Goal: Information Seeking & Learning: Learn about a topic

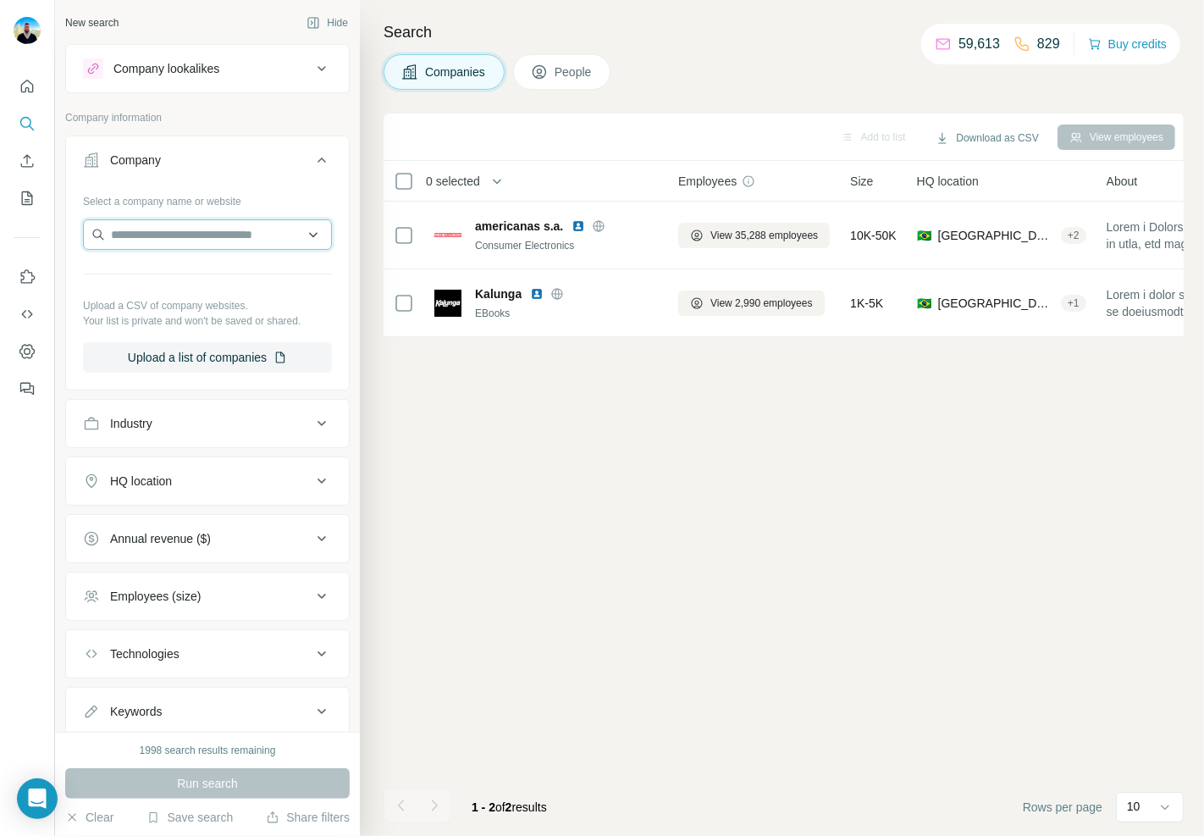
click at [196, 237] on input "text" at bounding box center [207, 234] width 249 height 30
drag, startPoint x: 537, startPoint y: 453, endPoint x: 534, endPoint y: 396, distance: 56.8
click at [539, 418] on div "Add to list Download as CSV View employees 0 selected Companies Employees Size …" at bounding box center [784, 474] width 800 height 722
drag, startPoint x: 567, startPoint y: 83, endPoint x: 561, endPoint y: 263, distance: 179.7
click at [568, 83] on button "People" at bounding box center [562, 72] width 98 height 36
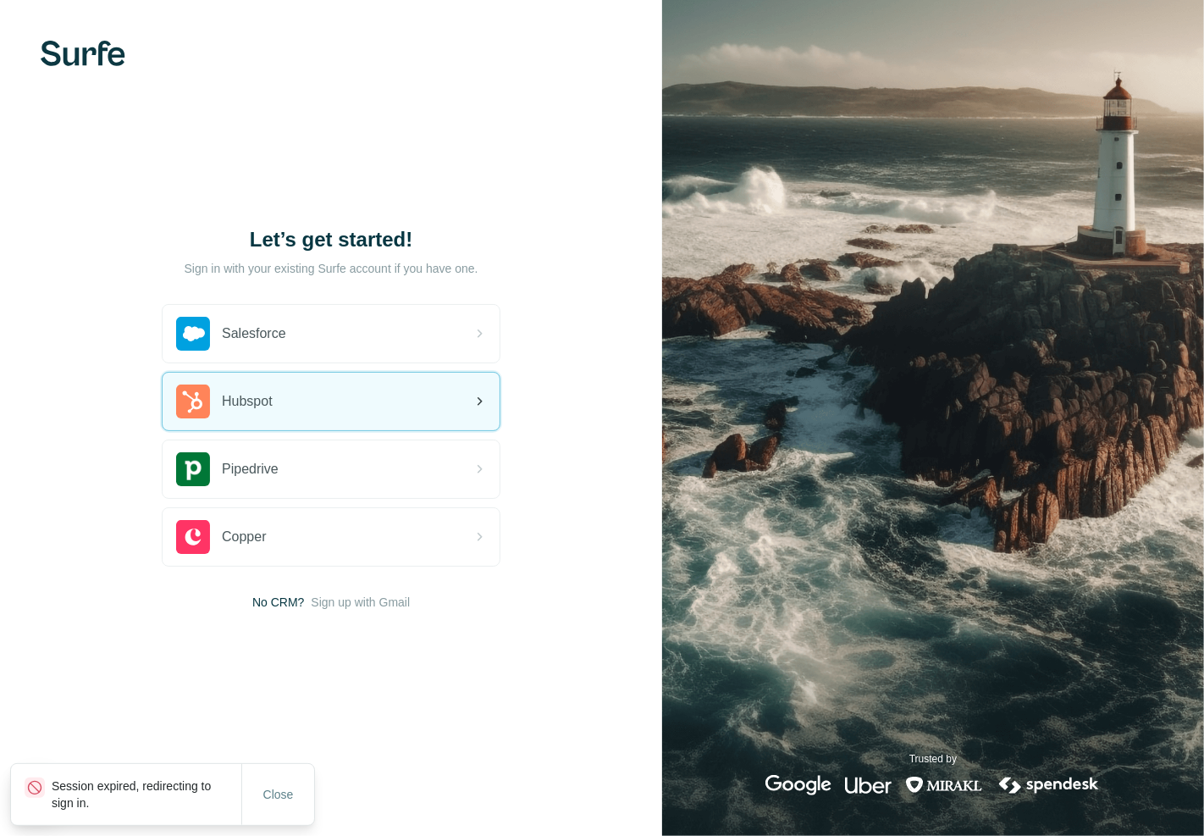
click at [354, 390] on div "Hubspot" at bounding box center [331, 402] width 337 height 58
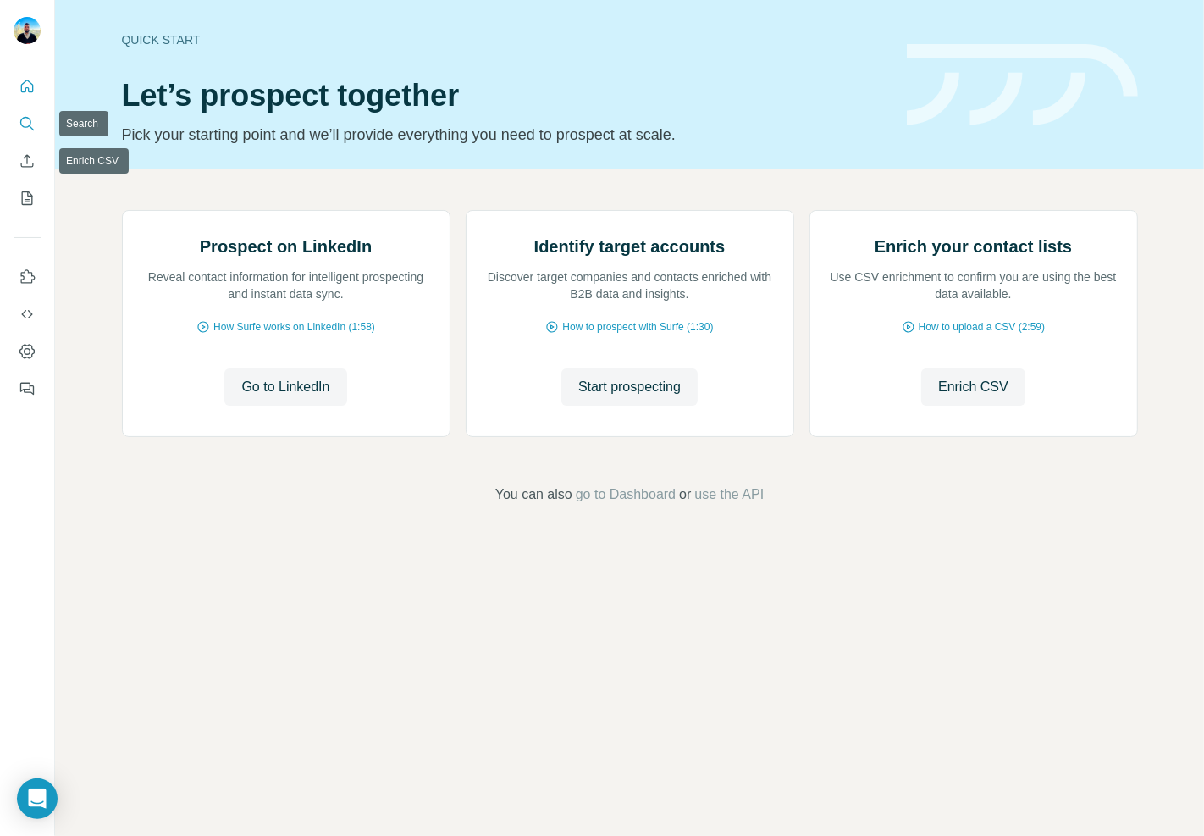
click at [32, 122] on icon "Search" at bounding box center [27, 123] width 17 height 17
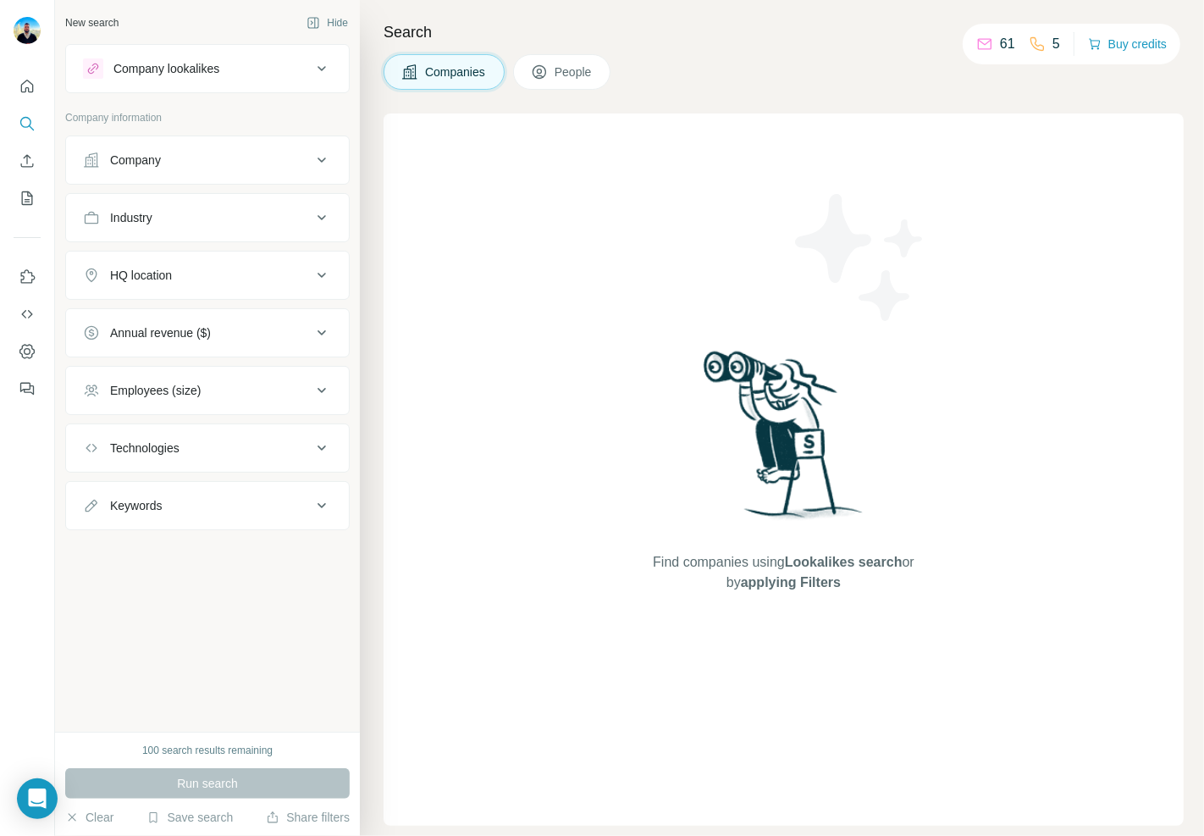
click at [192, 171] on button "Company" at bounding box center [207, 160] width 283 height 41
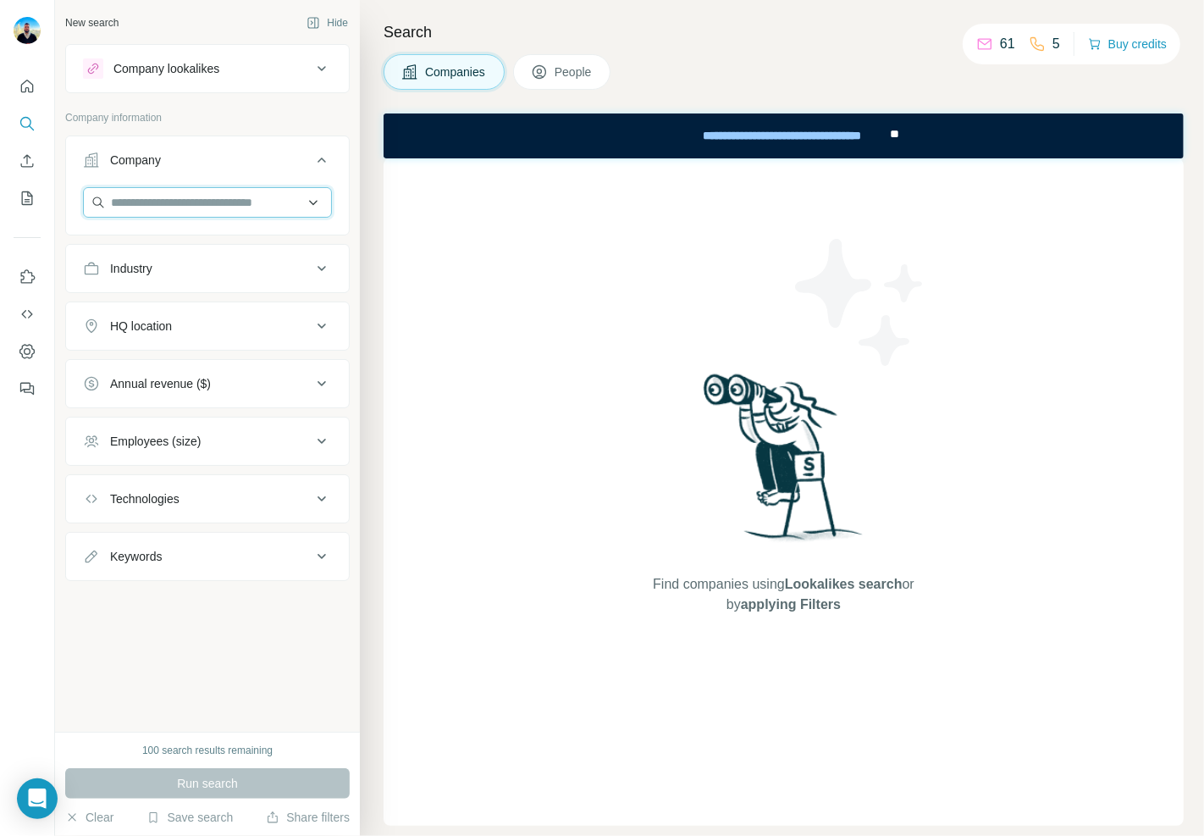
click at [180, 206] on input "text" at bounding box center [207, 202] width 249 height 30
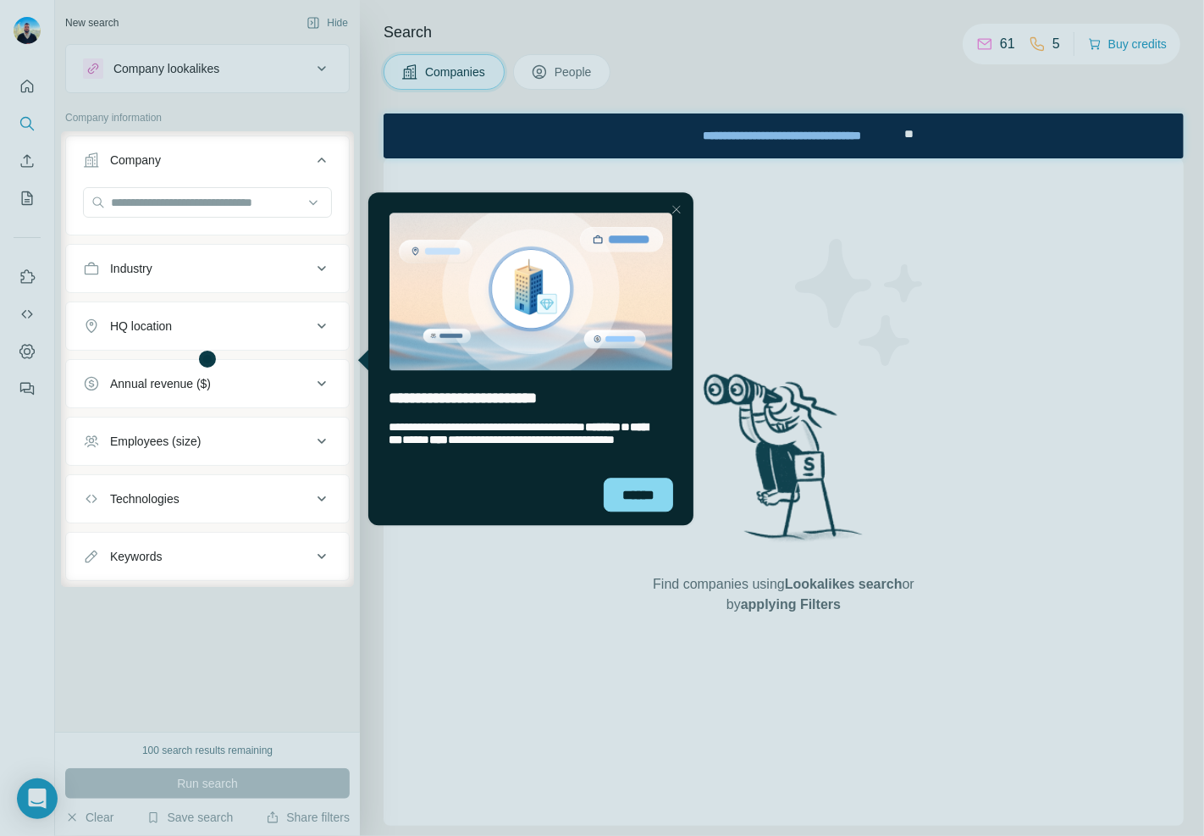
click at [200, 136] on div "Company" at bounding box center [207, 186] width 285 height 100
click at [672, 202] on div at bounding box center [677, 209] width 20 height 20
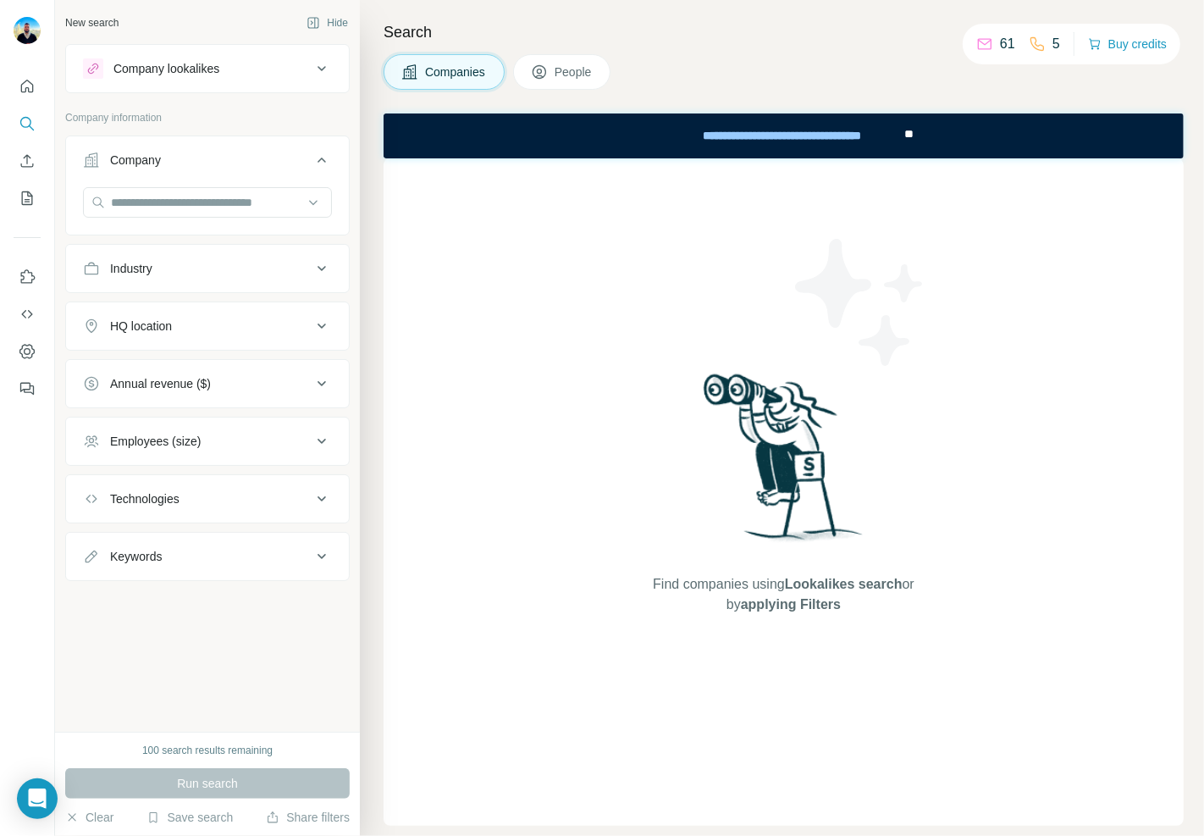
click at [672, 202] on div "Find companies using Lookalikes search or by applying Filters" at bounding box center [784, 491] width 305 height 667
drag, startPoint x: 208, startPoint y: 191, endPoint x: 197, endPoint y: 156, distance: 37.2
click at [208, 191] on input "text" at bounding box center [207, 202] width 249 height 30
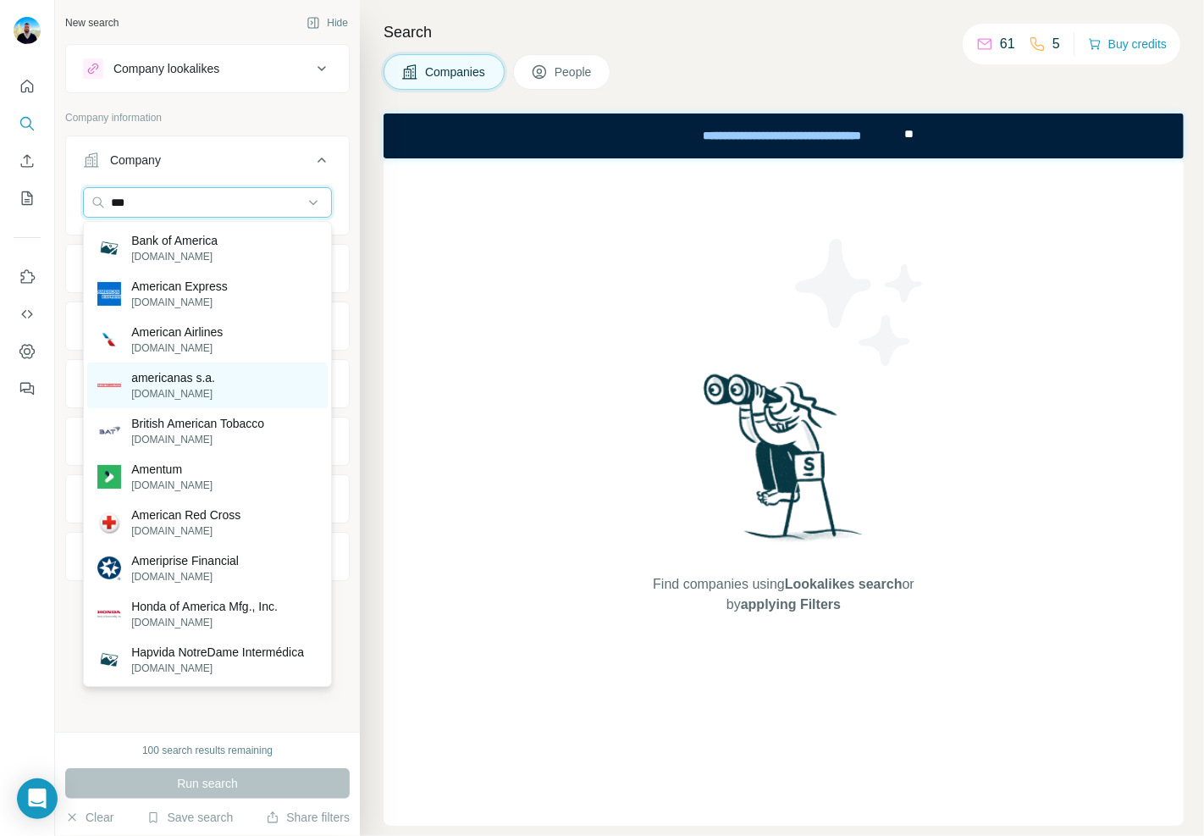
type input "***"
click at [204, 373] on p "americanas s.a." at bounding box center [173, 377] width 84 height 17
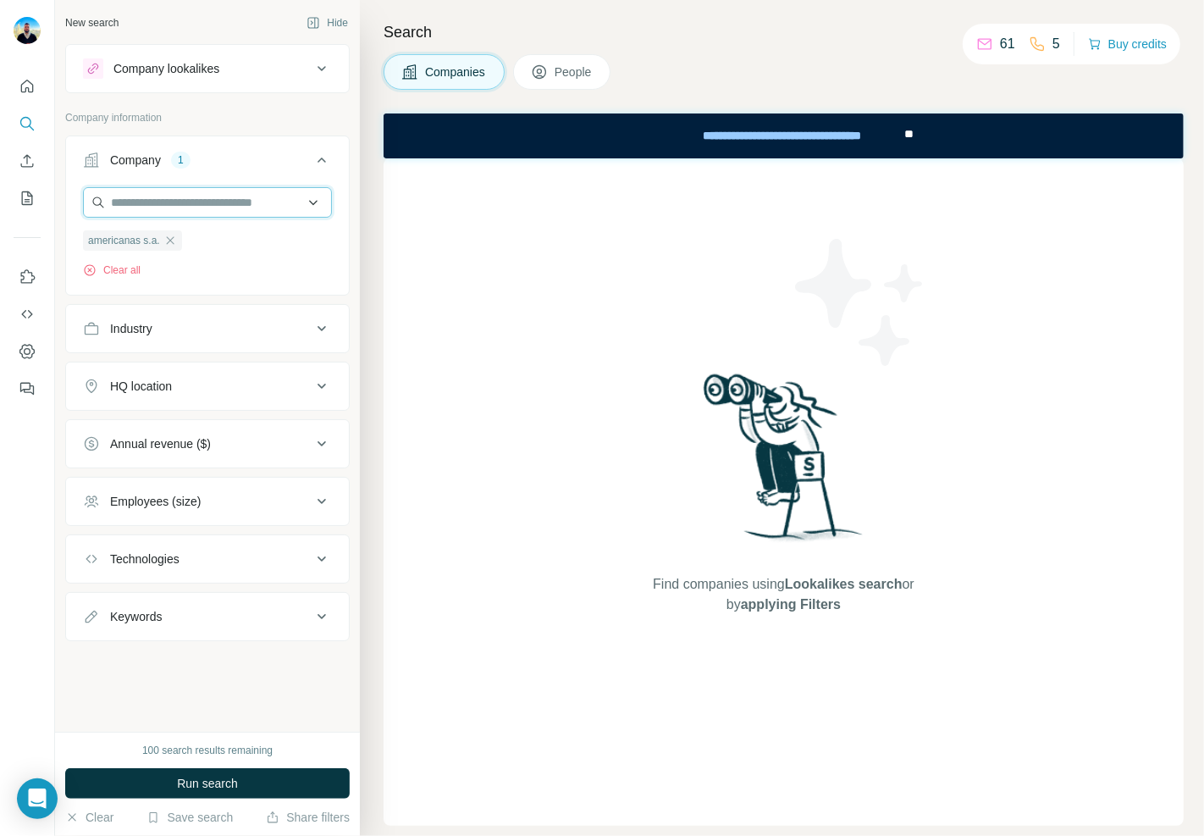
click at [222, 200] on input "text" at bounding box center [207, 202] width 249 height 30
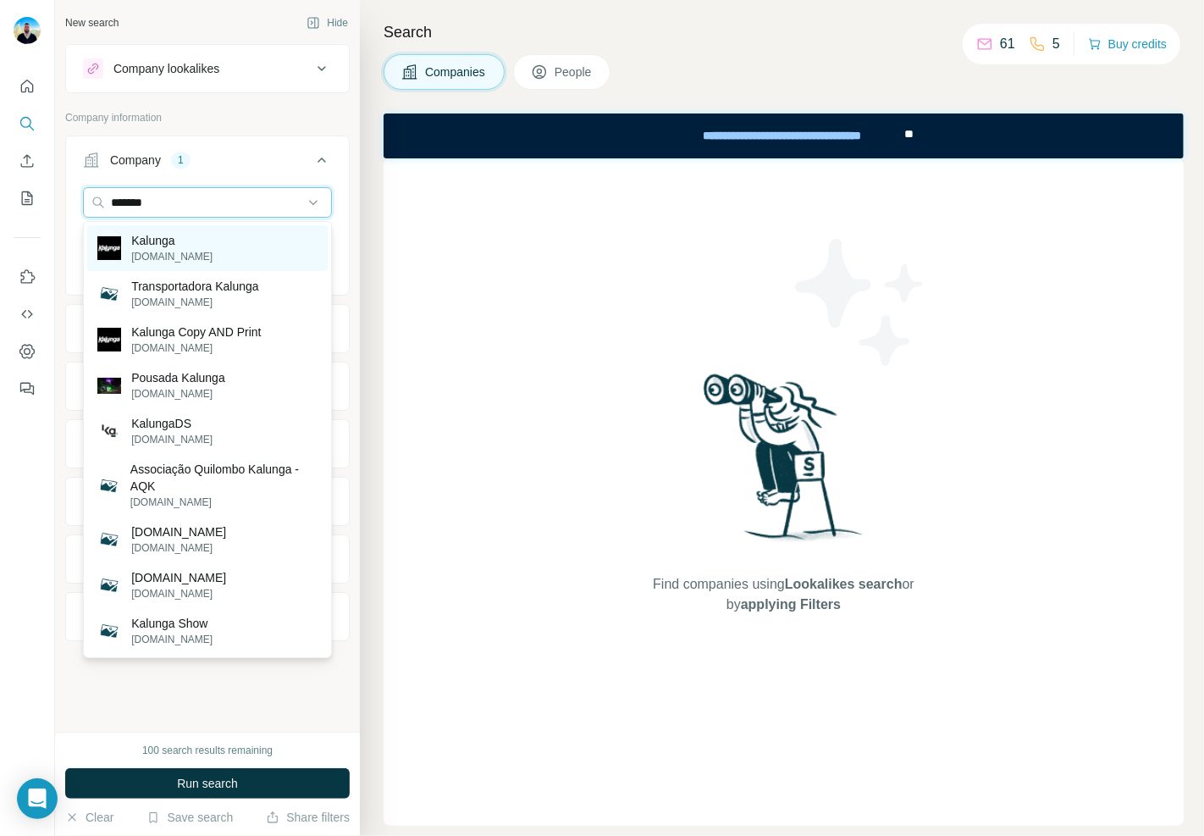
type input "*******"
click at [235, 244] on div "Kalunga kalunga.com.br" at bounding box center [207, 248] width 241 height 46
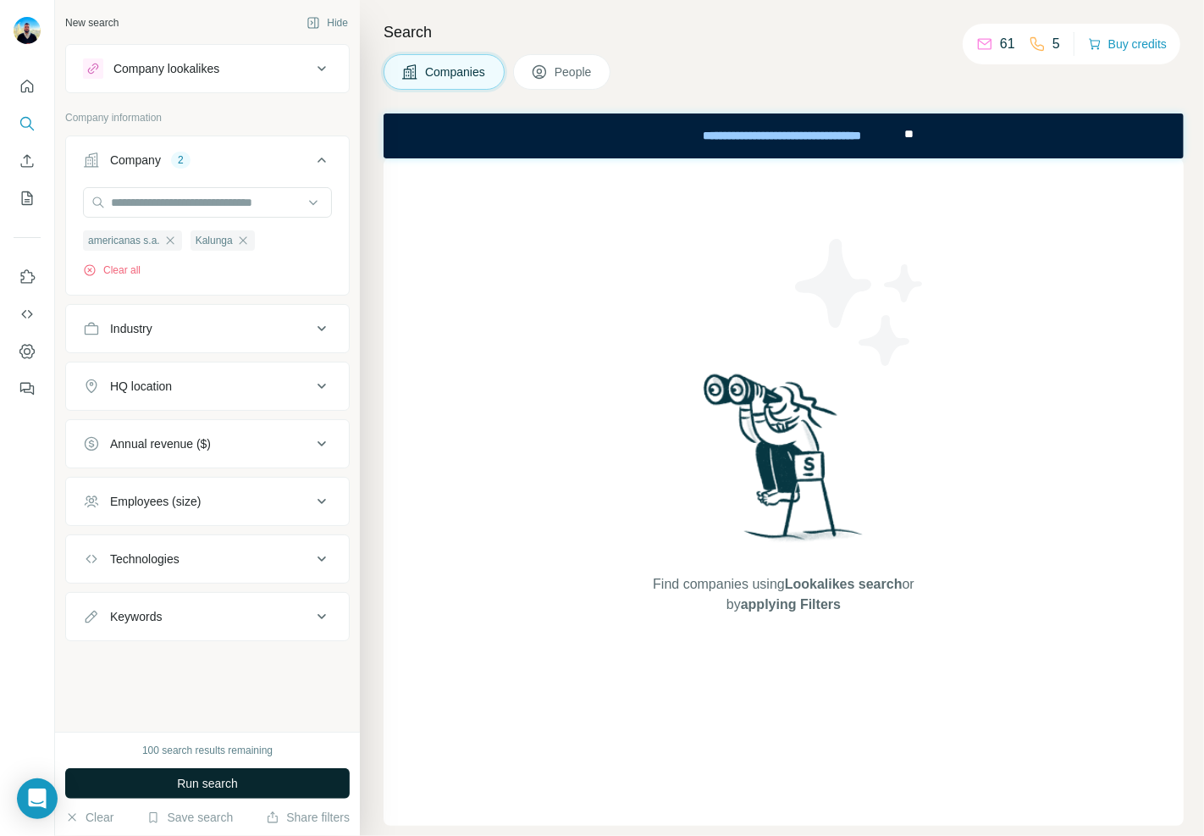
click at [250, 780] on button "Run search" at bounding box center [207, 783] width 285 height 30
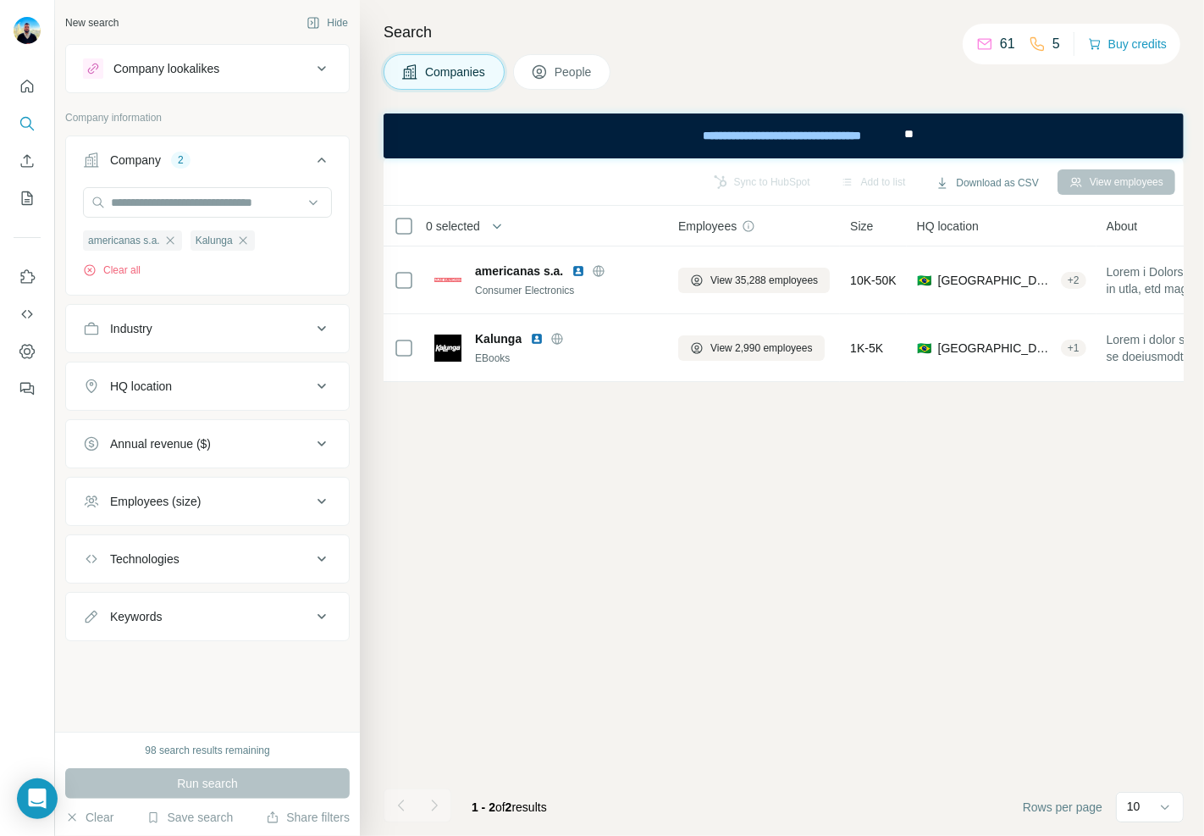
click at [590, 70] on span "People" at bounding box center [574, 72] width 39 height 17
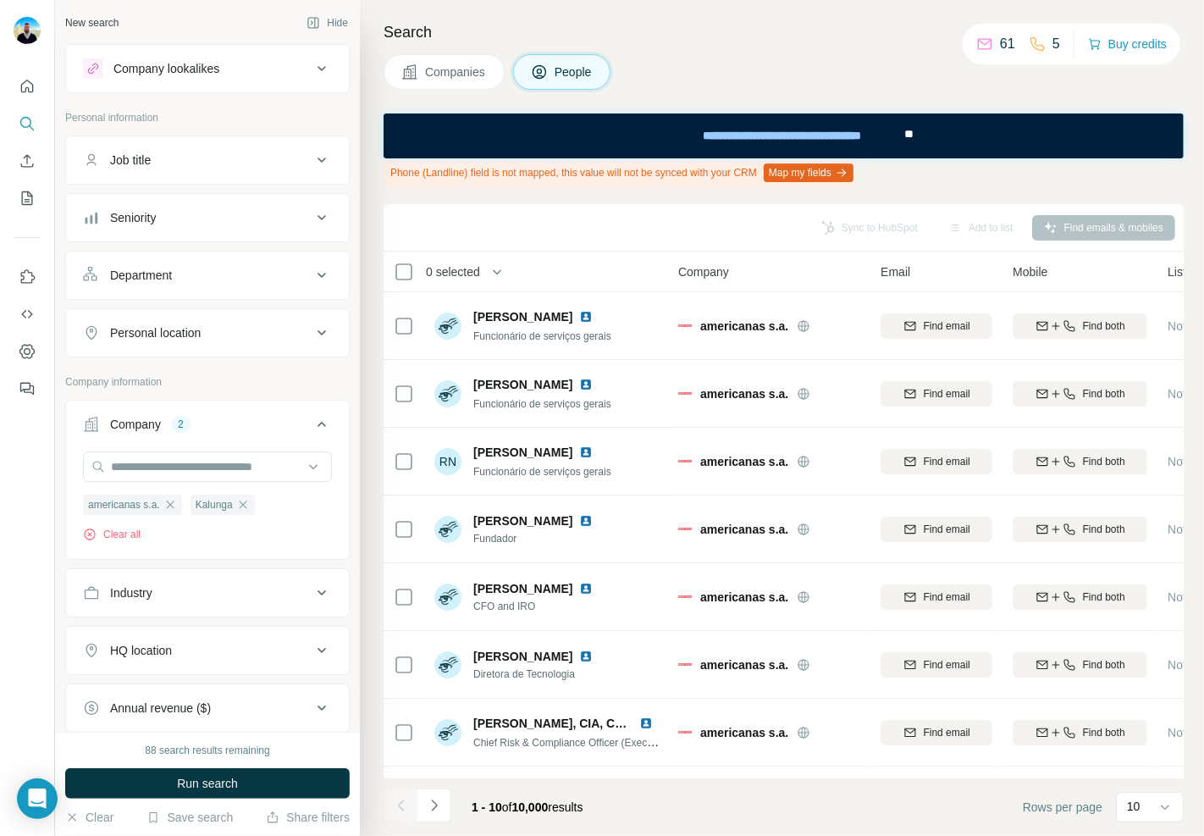
click at [191, 279] on div "Department" at bounding box center [197, 275] width 229 height 17
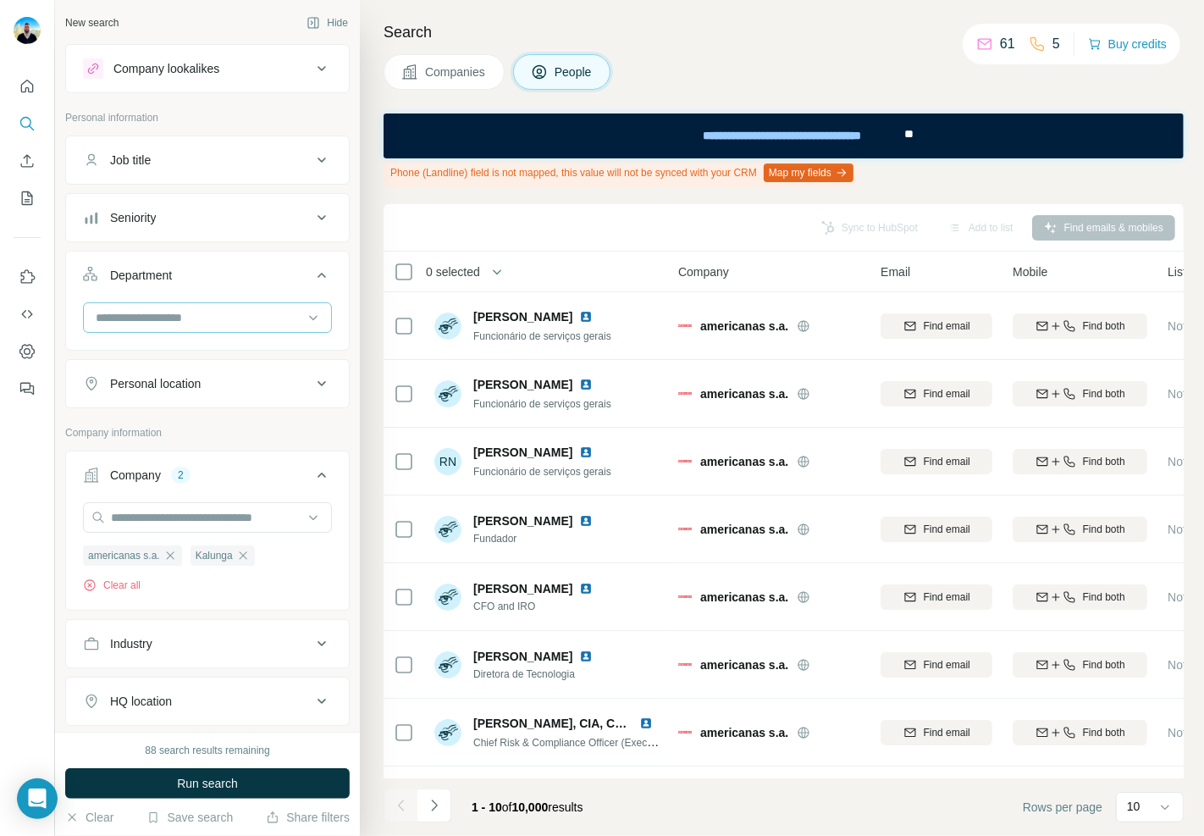
click at [205, 311] on input at bounding box center [198, 317] width 209 height 19
type input "*"
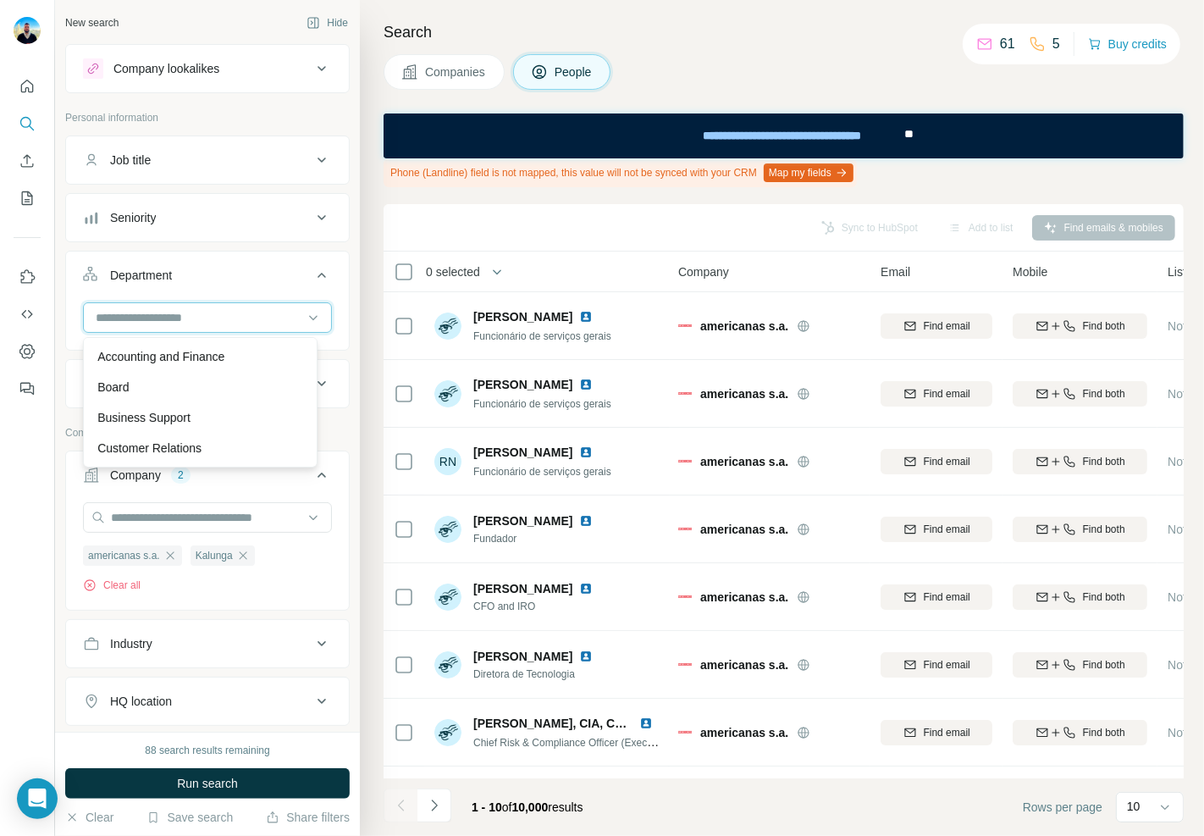
type input "*"
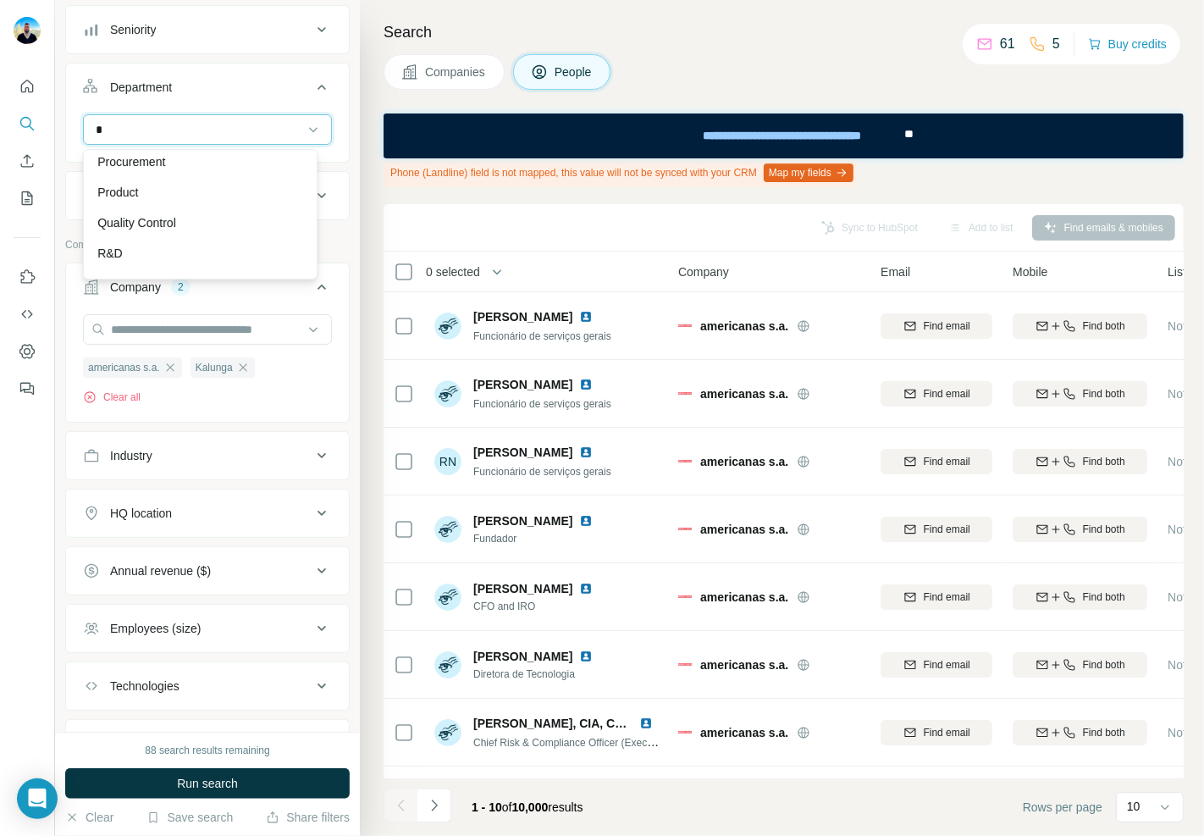
scroll to position [426, 0]
type input "*"
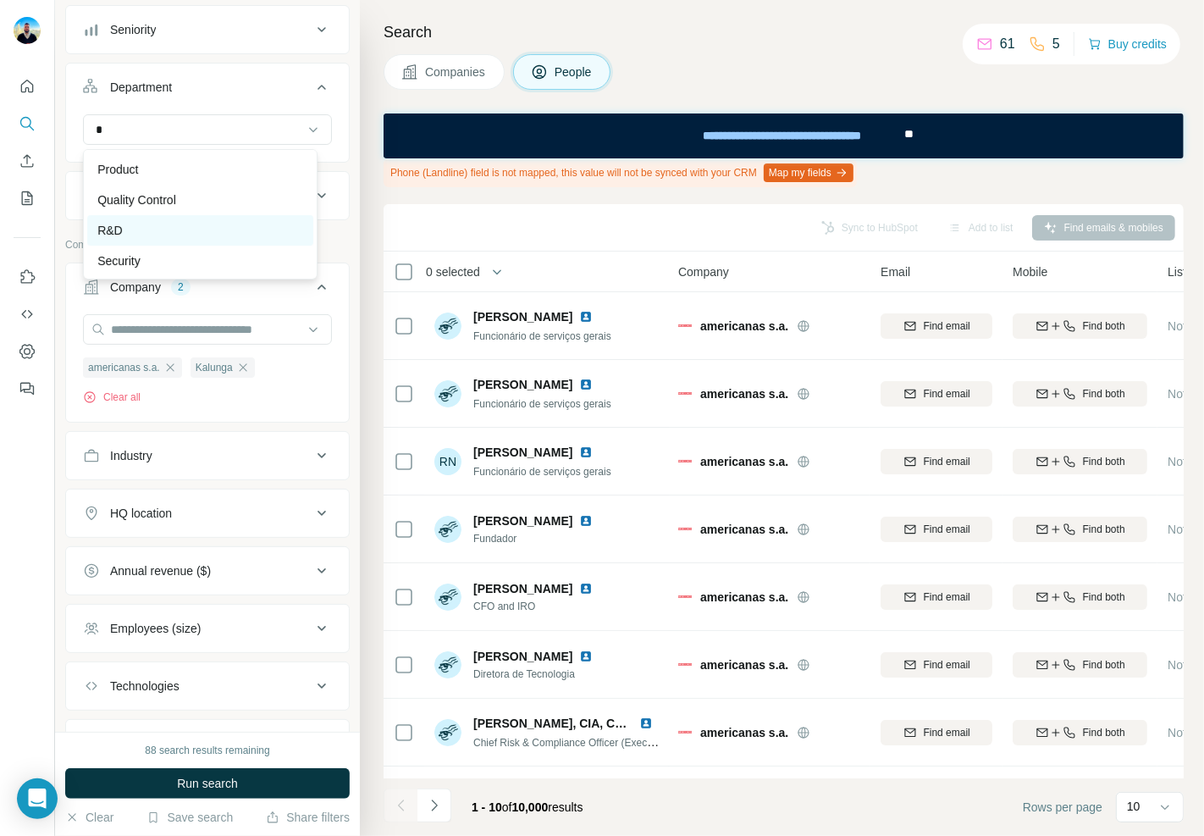
click at [145, 224] on div "R&D" at bounding box center [200, 230] width 206 height 17
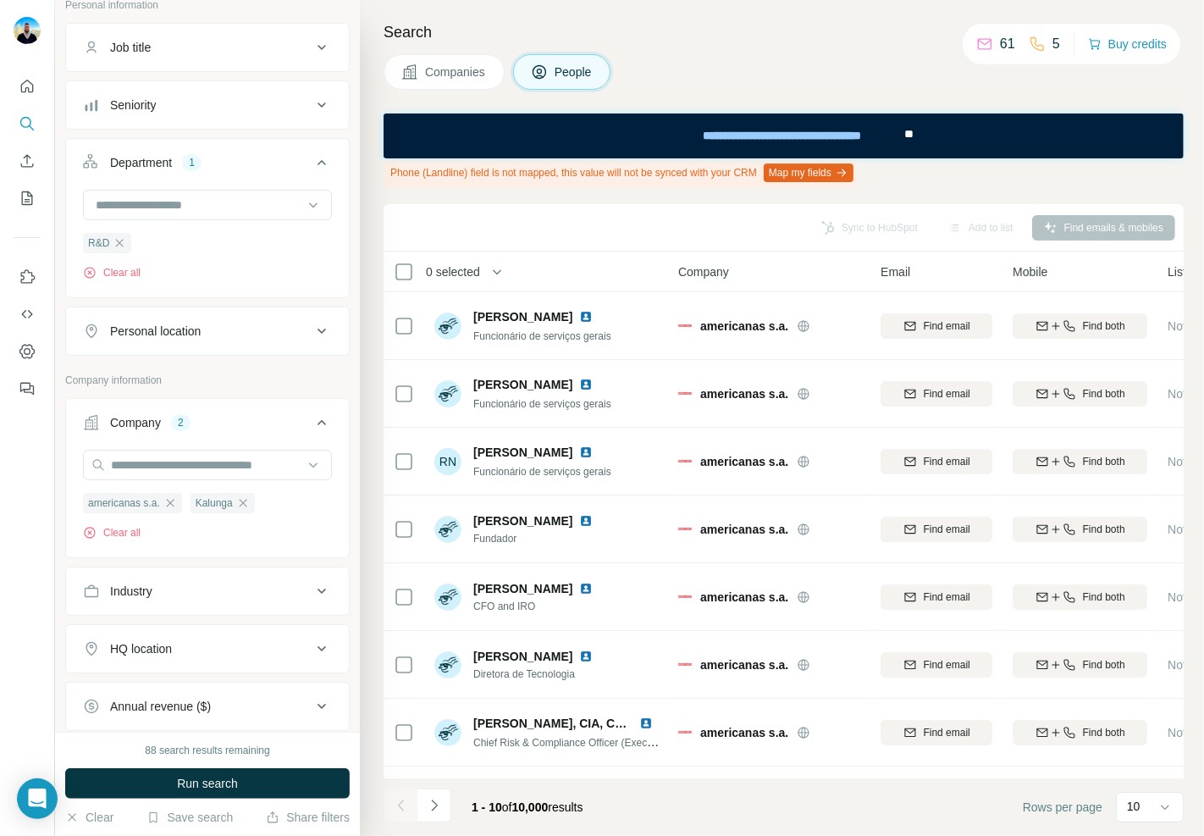
scroll to position [0, 0]
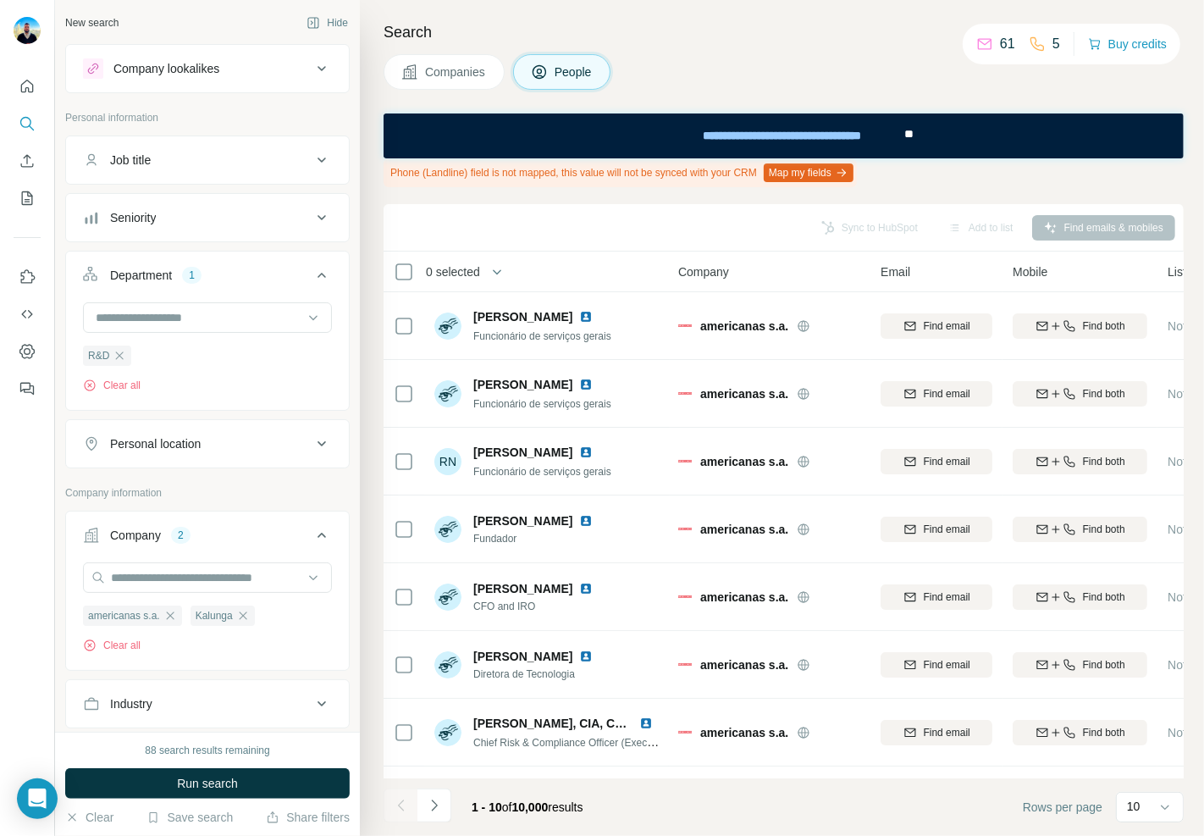
click at [187, 201] on button "Seniority" at bounding box center [207, 217] width 283 height 41
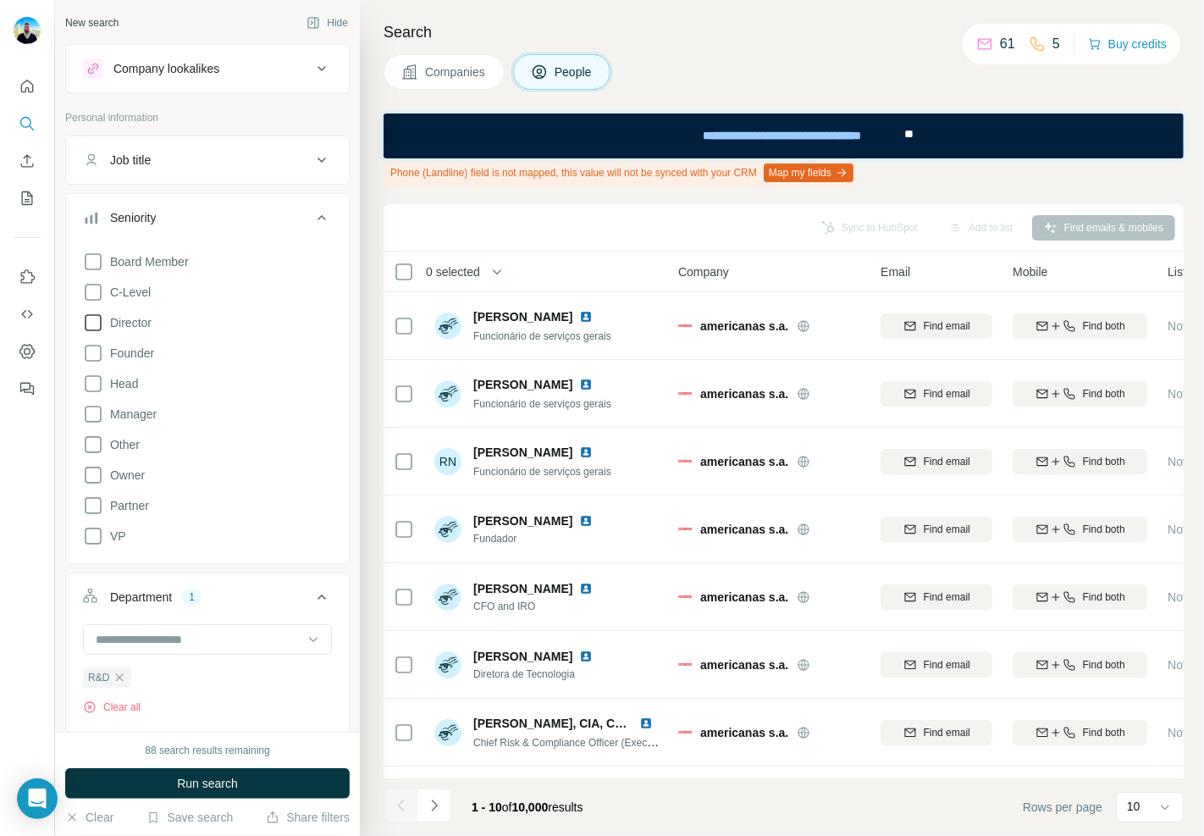
click at [97, 329] on icon at bounding box center [93, 323] width 20 height 20
click at [91, 350] on icon at bounding box center [93, 353] width 20 height 20
click at [93, 374] on icon at bounding box center [93, 383] width 20 height 20
click at [93, 418] on icon at bounding box center [93, 414] width 20 height 20
click at [221, 792] on span "Run search" at bounding box center [207, 783] width 61 height 17
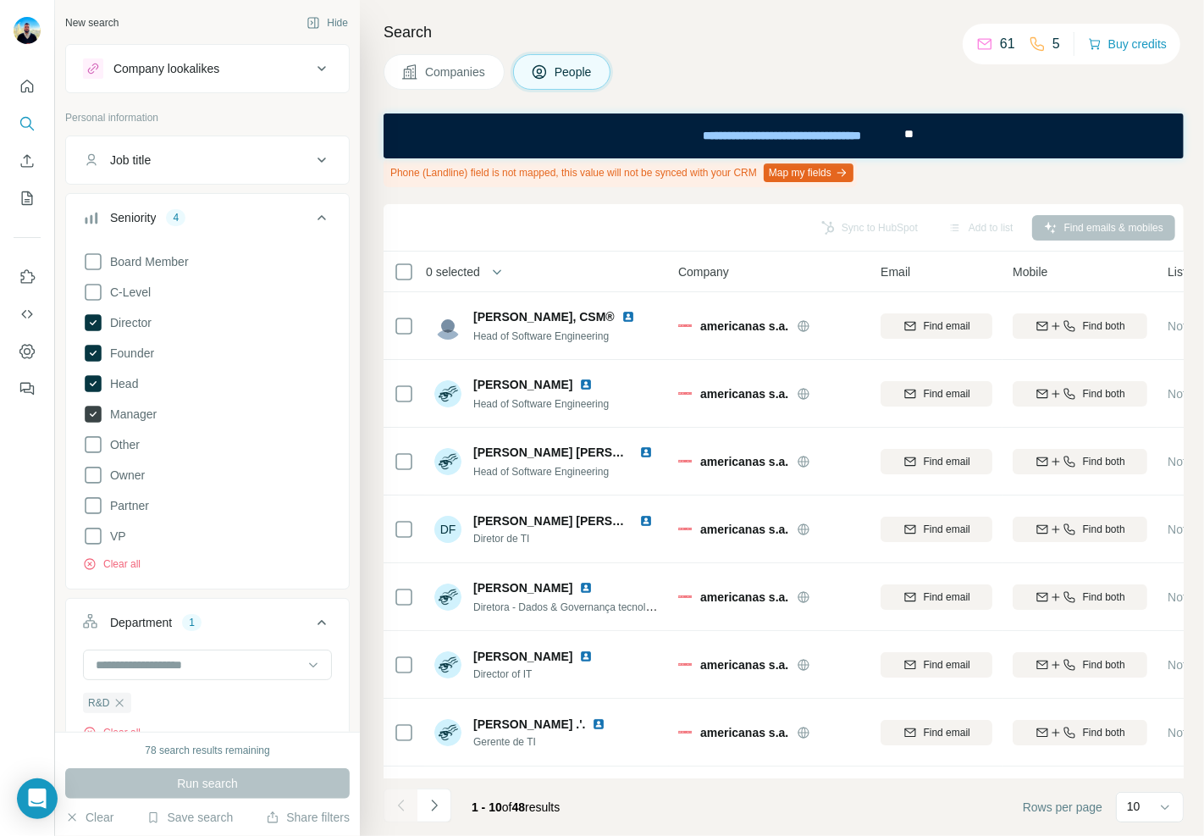
click at [97, 424] on icon at bounding box center [93, 414] width 20 height 20
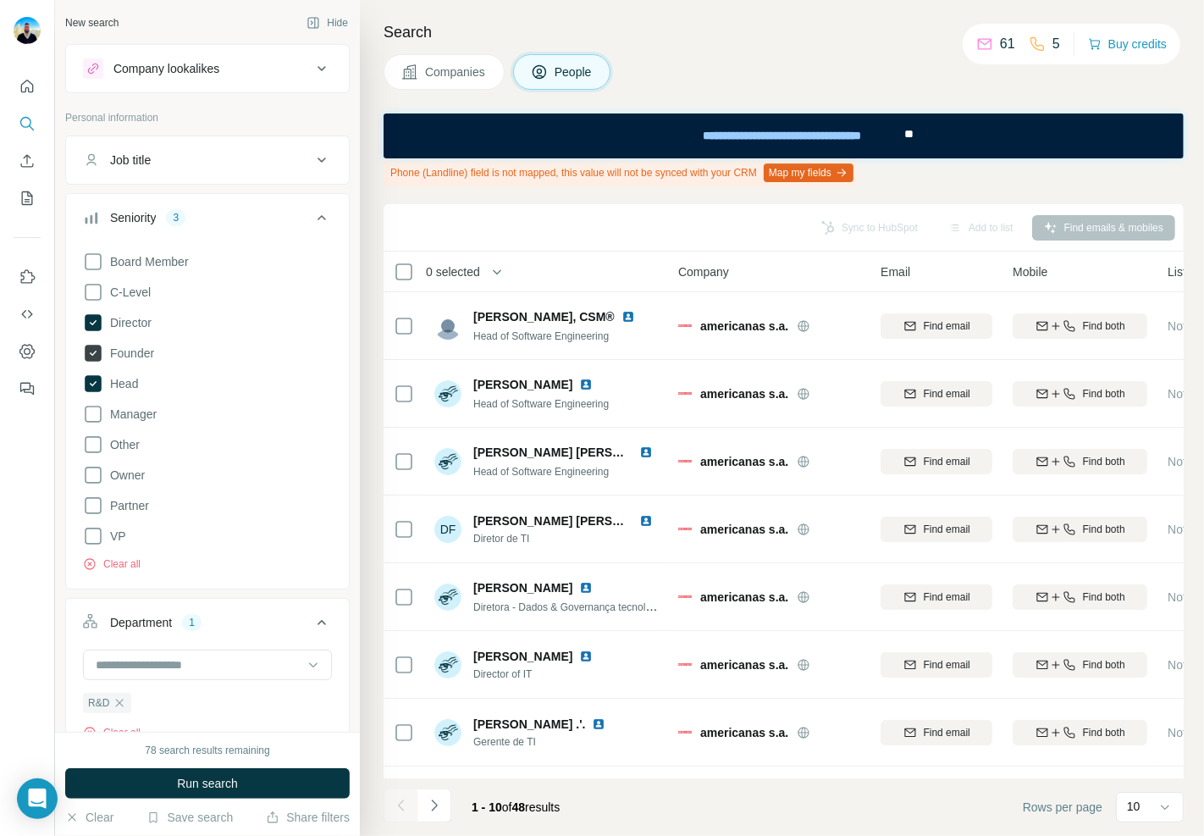
click at [100, 352] on icon at bounding box center [93, 353] width 17 height 17
click at [100, 291] on icon at bounding box center [93, 292] width 17 height 17
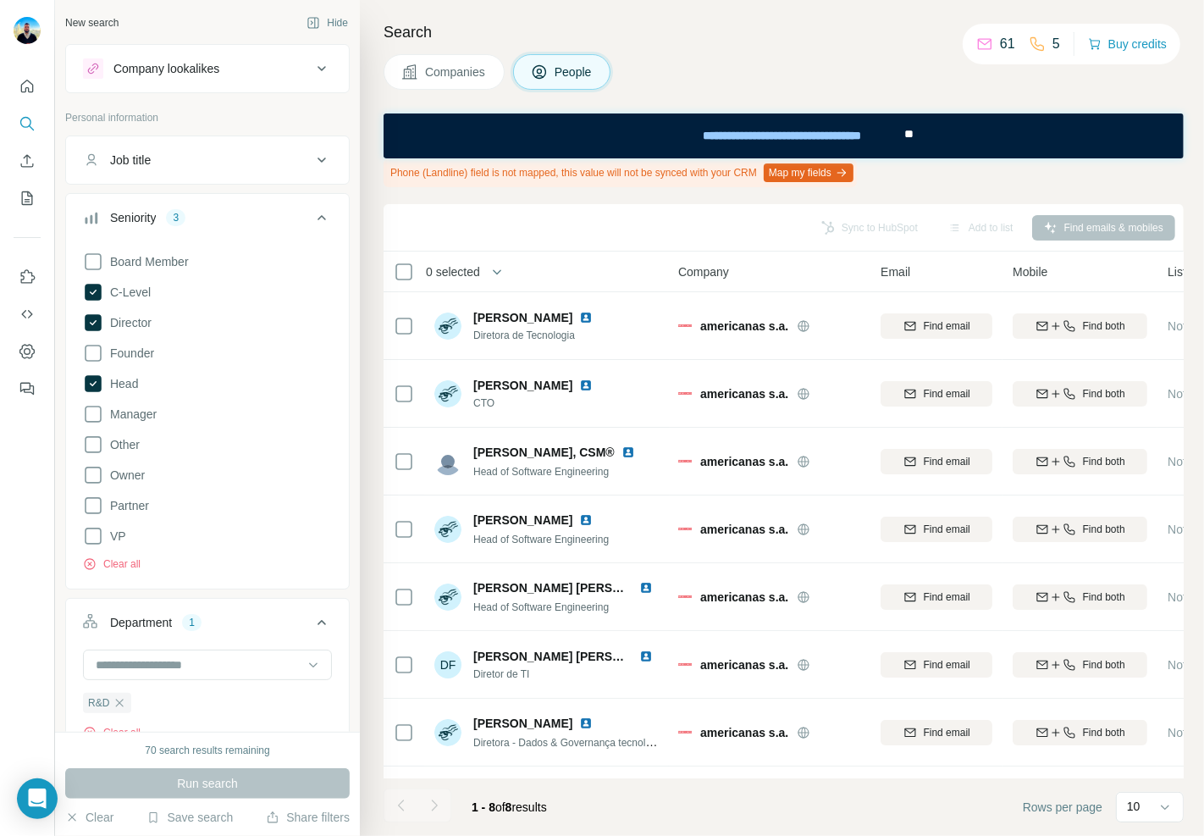
drag, startPoint x: 438, startPoint y: 79, endPoint x: 83, endPoint y: 3, distance: 362.8
click at [438, 79] on span "Companies" at bounding box center [456, 72] width 62 height 17
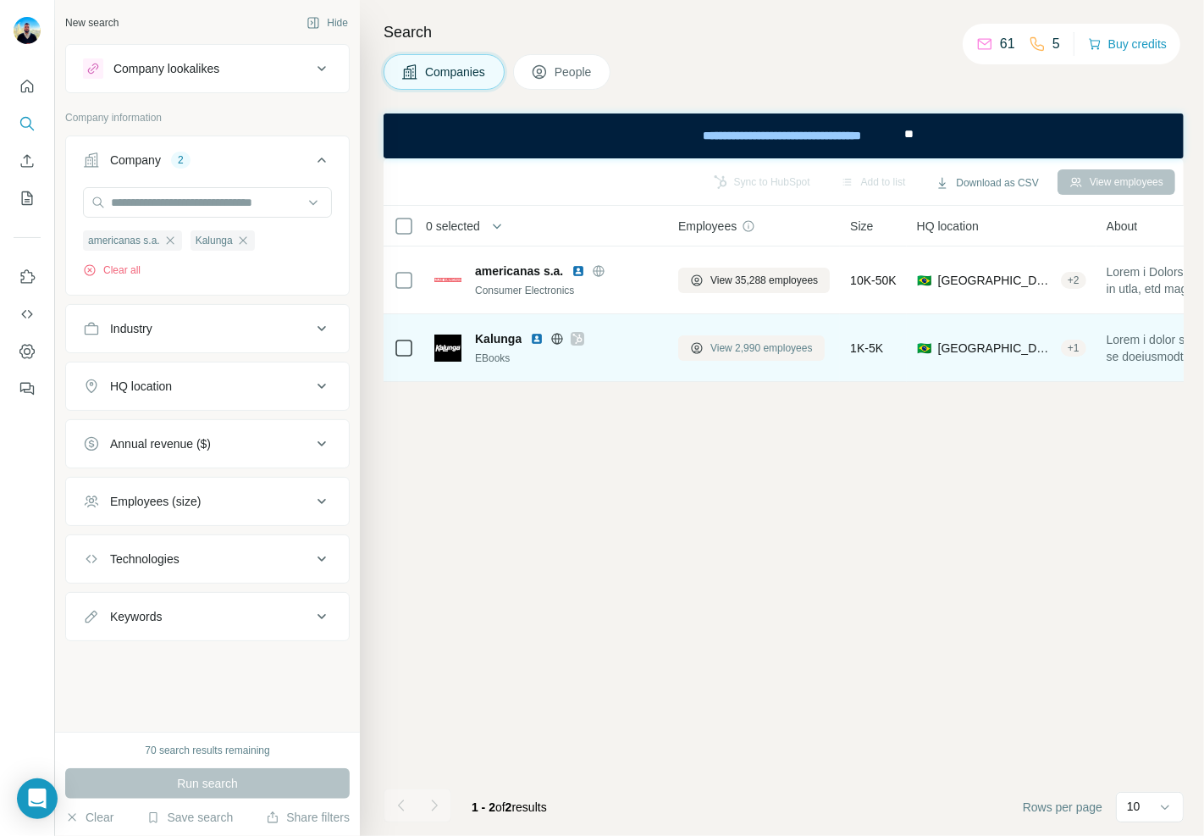
click at [773, 352] on span "View 2,990 employees" at bounding box center [762, 347] width 102 height 15
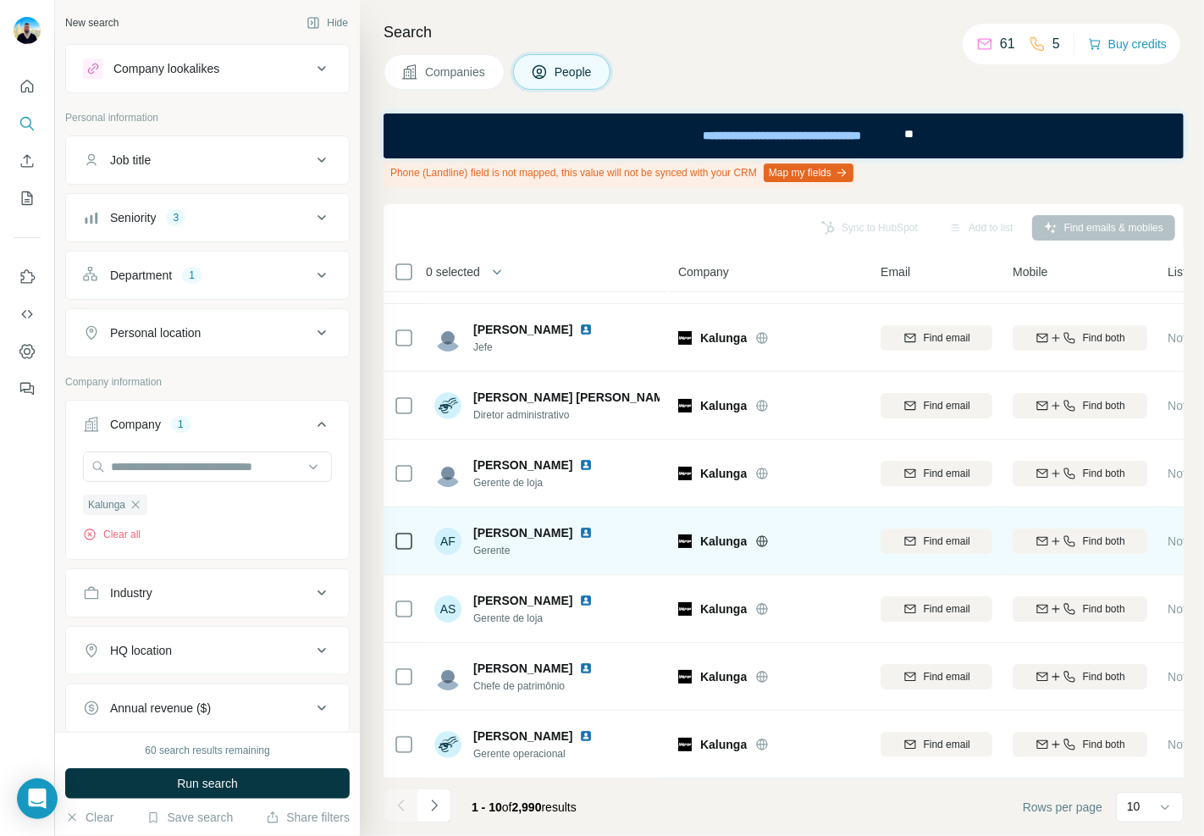
scroll to position [200, 0]
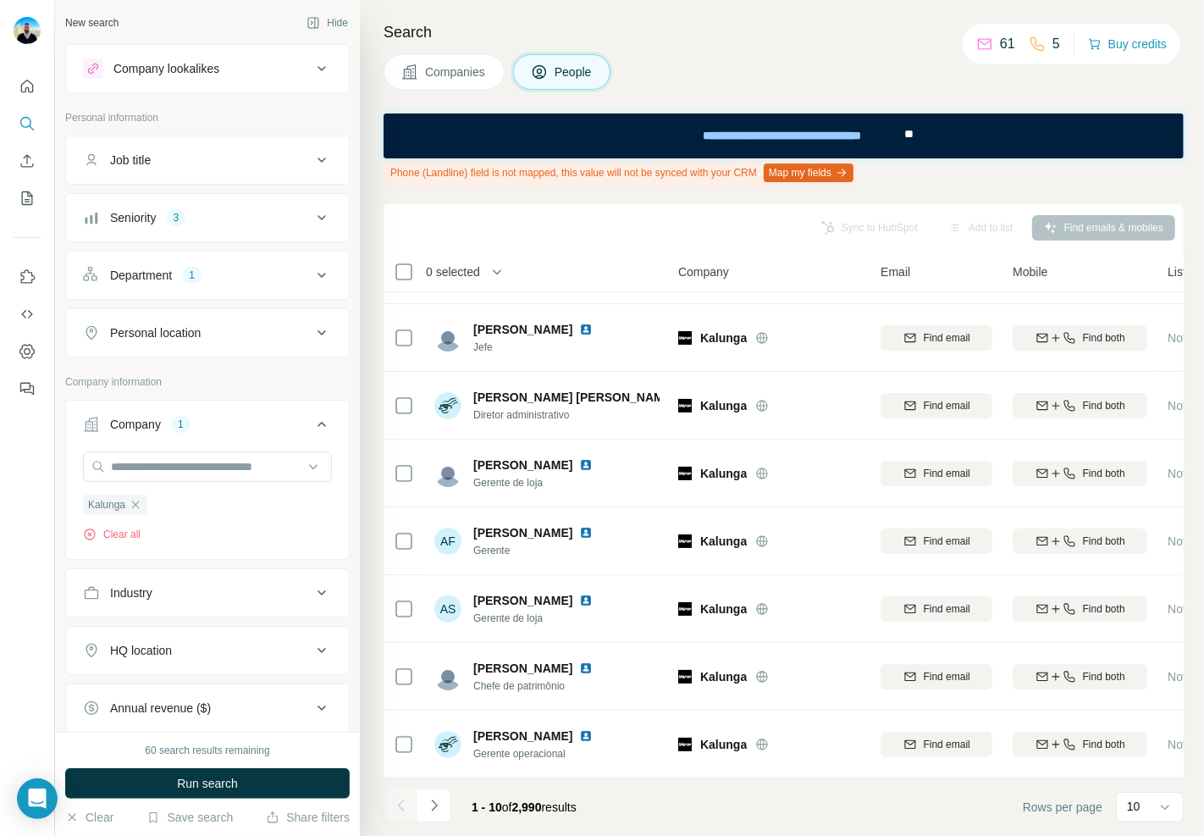
click at [1043, 44] on div "5" at bounding box center [1044, 44] width 31 height 20
click at [436, 47] on div "Search Companies People Phone (Landline) field is not mapped, this value will n…" at bounding box center [782, 418] width 844 height 836
click at [462, 74] on span "Companies" at bounding box center [456, 72] width 62 height 17
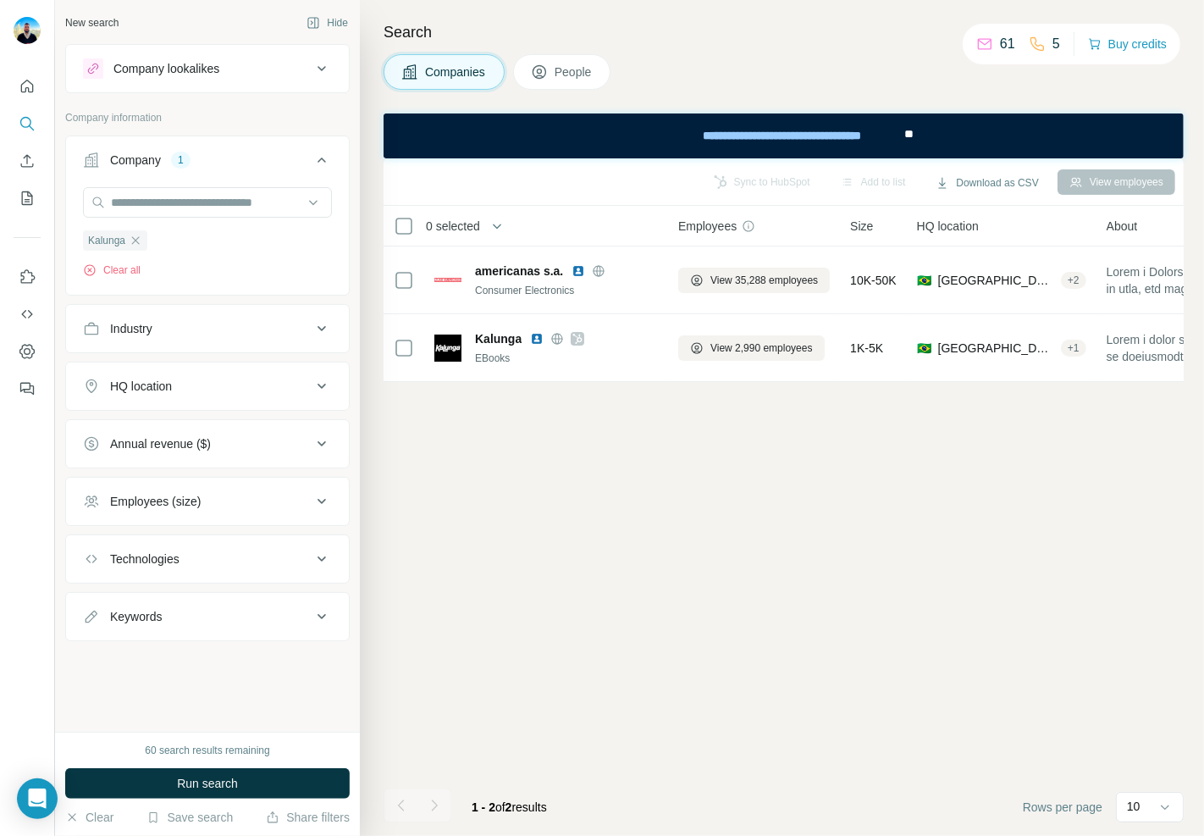
click at [462, 74] on span "Companies" at bounding box center [456, 72] width 62 height 17
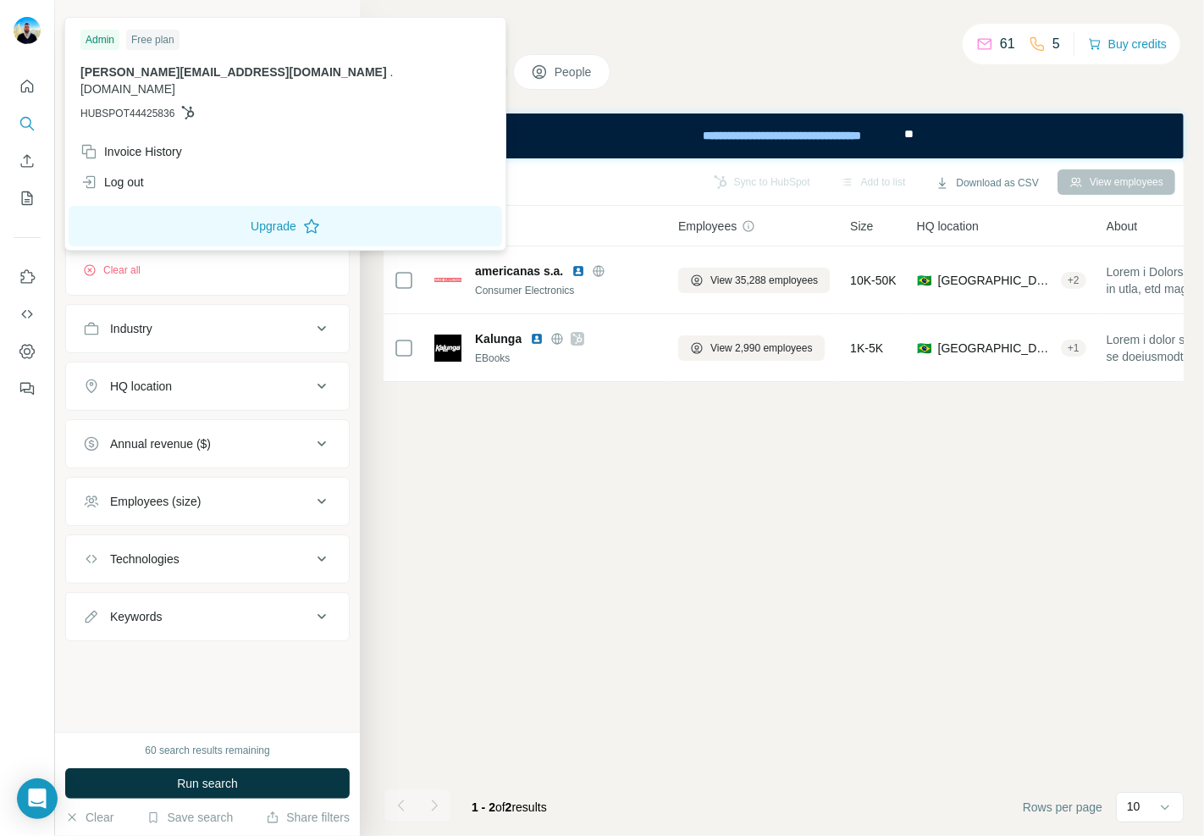
drag, startPoint x: 2, startPoint y: 25, endPoint x: 22, endPoint y: 23, distance: 20.5
click at [3, 24] on div at bounding box center [27, 418] width 55 height 836
click at [23, 23] on img at bounding box center [27, 30] width 27 height 27
click at [24, 23] on img at bounding box center [27, 30] width 27 height 27
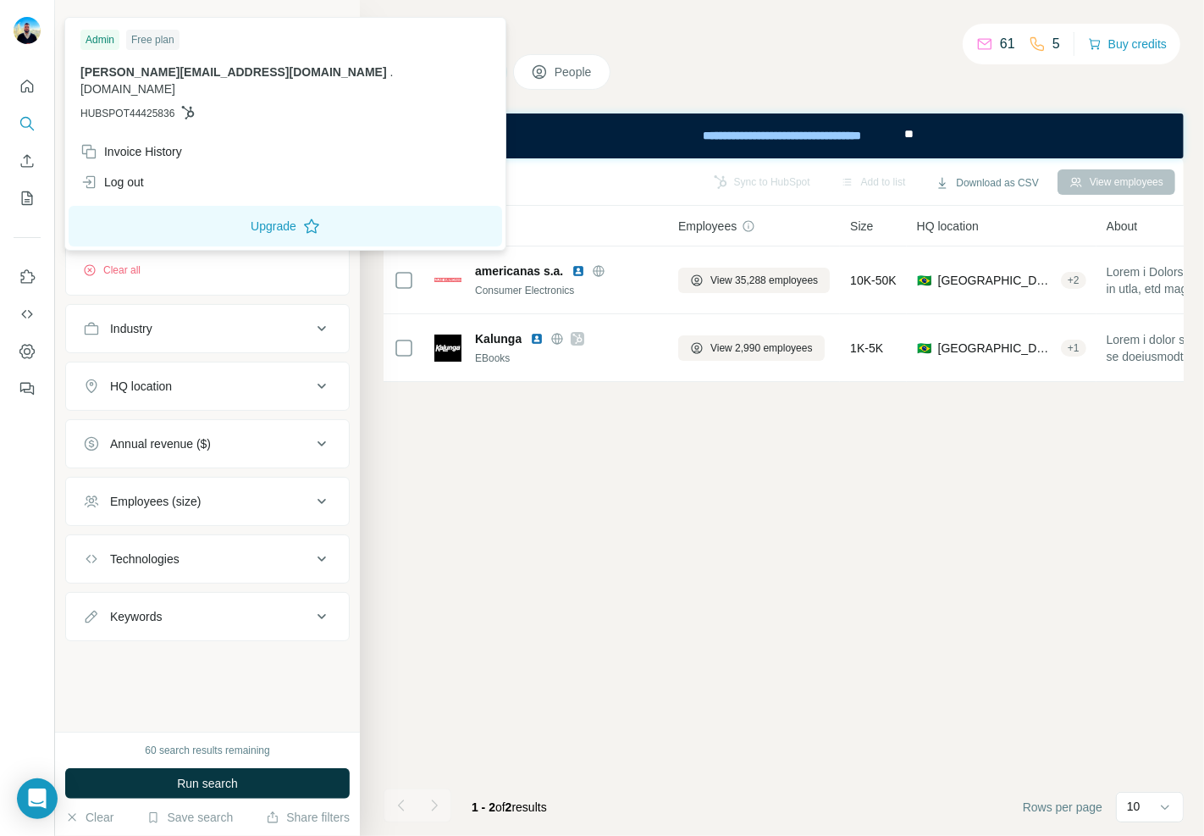
click at [24, 23] on img at bounding box center [27, 30] width 27 height 27
click at [23, 86] on icon "Quick start" at bounding box center [27, 86] width 17 height 17
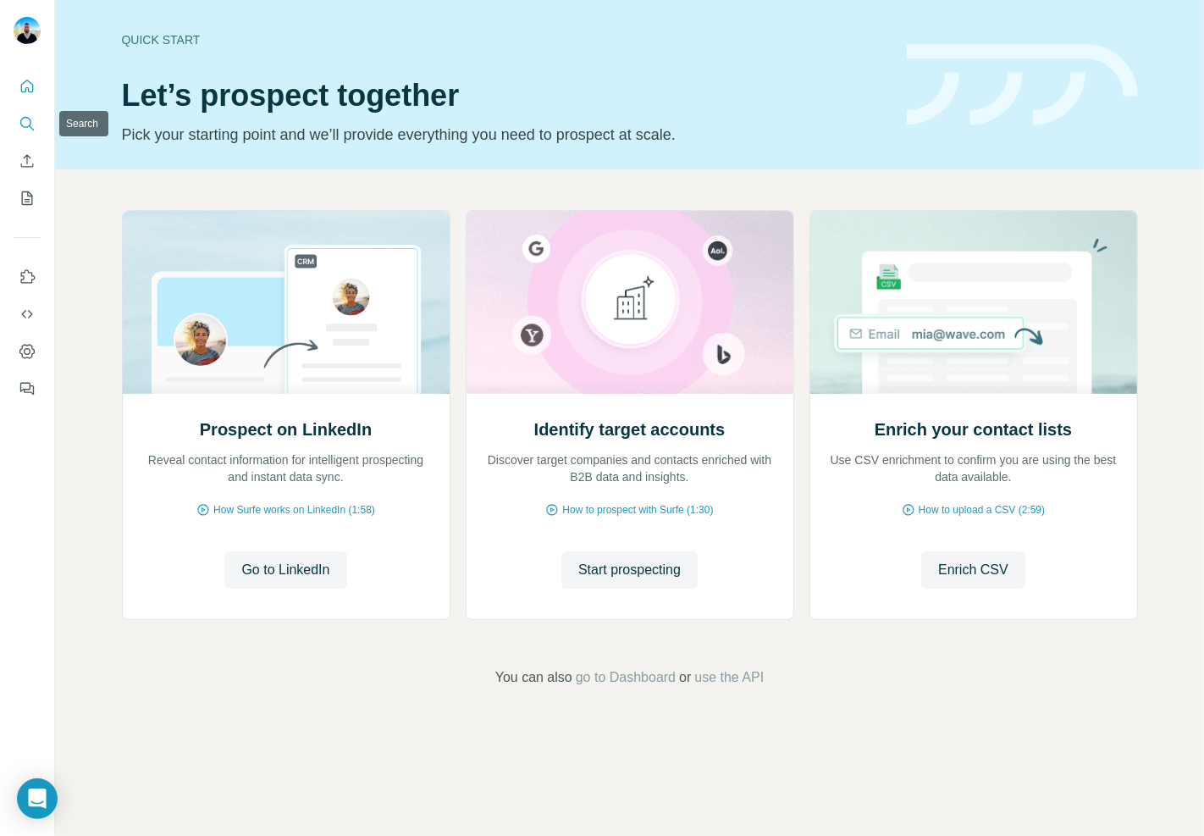
click at [36, 128] on button "Search" at bounding box center [27, 123] width 27 height 30
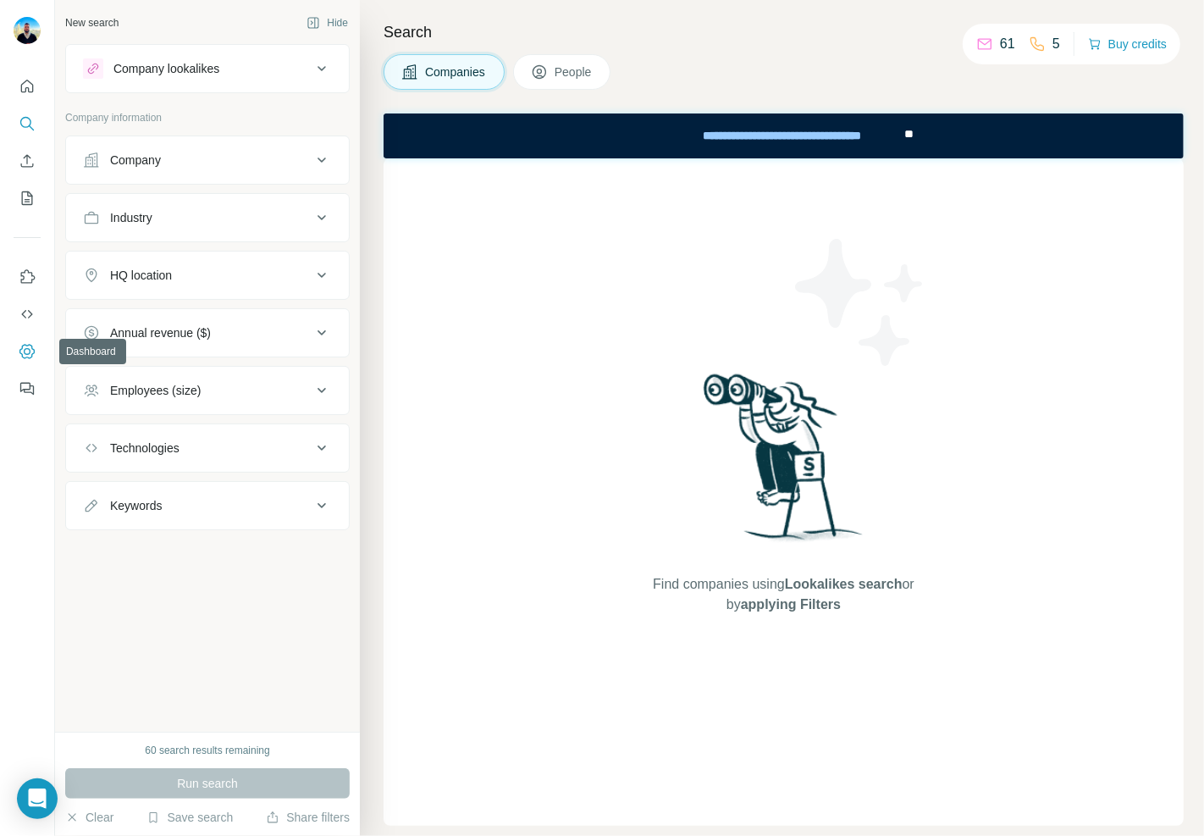
click at [34, 350] on icon "Dashboard" at bounding box center [26, 351] width 15 height 14
click at [34, 136] on button "Search" at bounding box center [27, 123] width 27 height 30
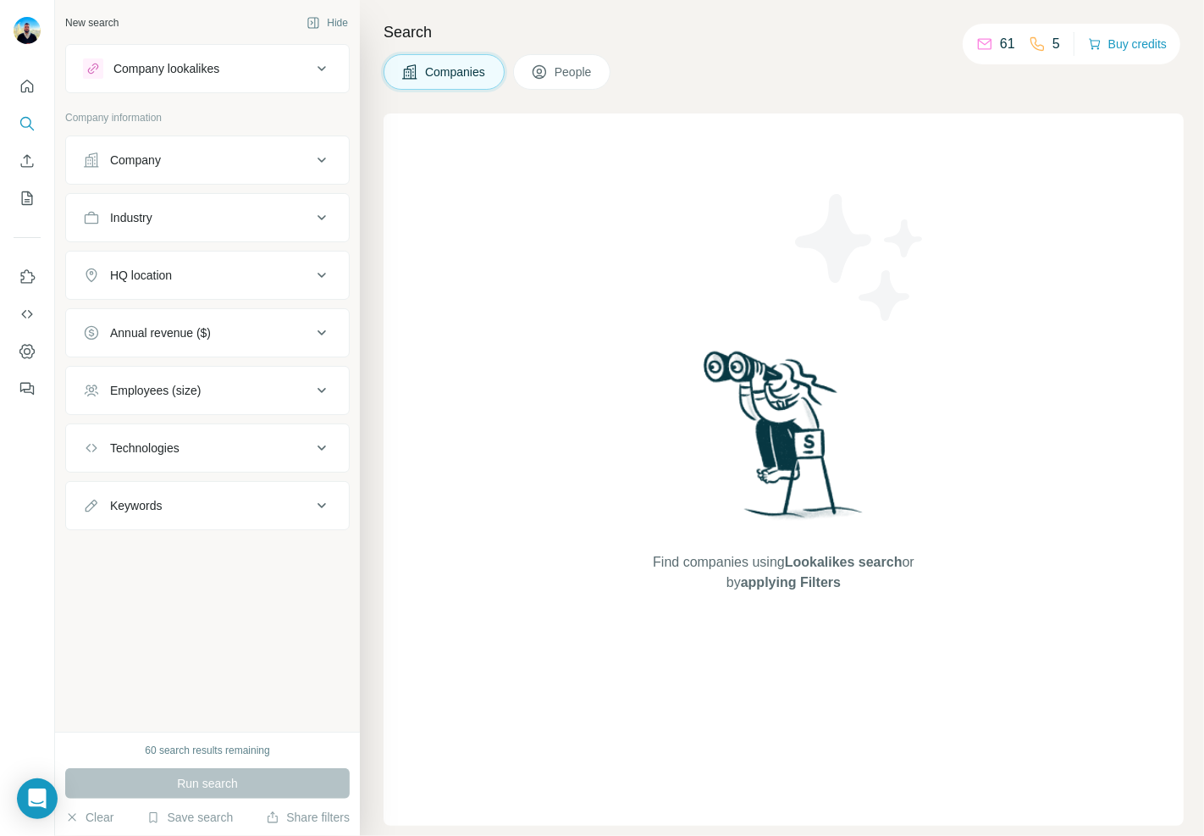
click at [229, 163] on div "Company" at bounding box center [197, 160] width 229 height 17
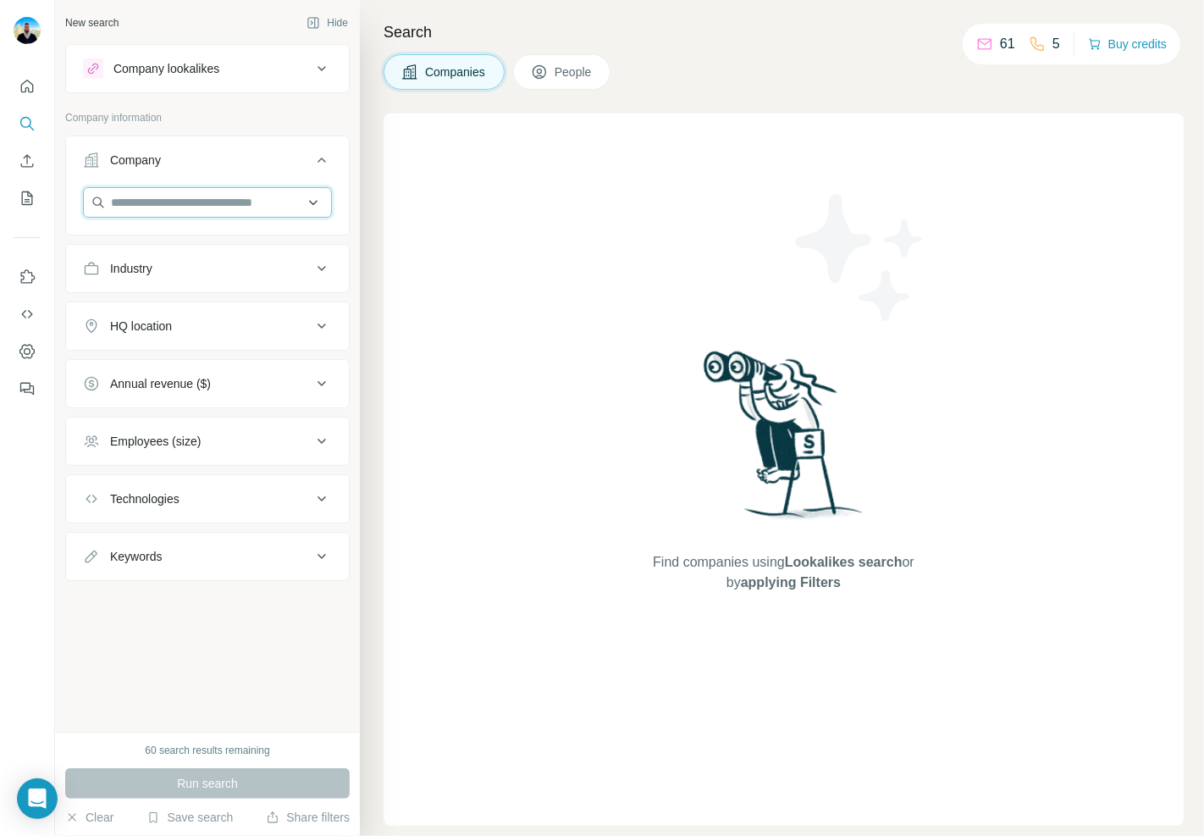
click at [218, 215] on input "text" at bounding box center [207, 202] width 249 height 30
paste input "**********"
type input "*********"
click at [36, 110] on button "Search" at bounding box center [27, 123] width 27 height 30
click at [336, 154] on button "Company" at bounding box center [207, 163] width 283 height 47
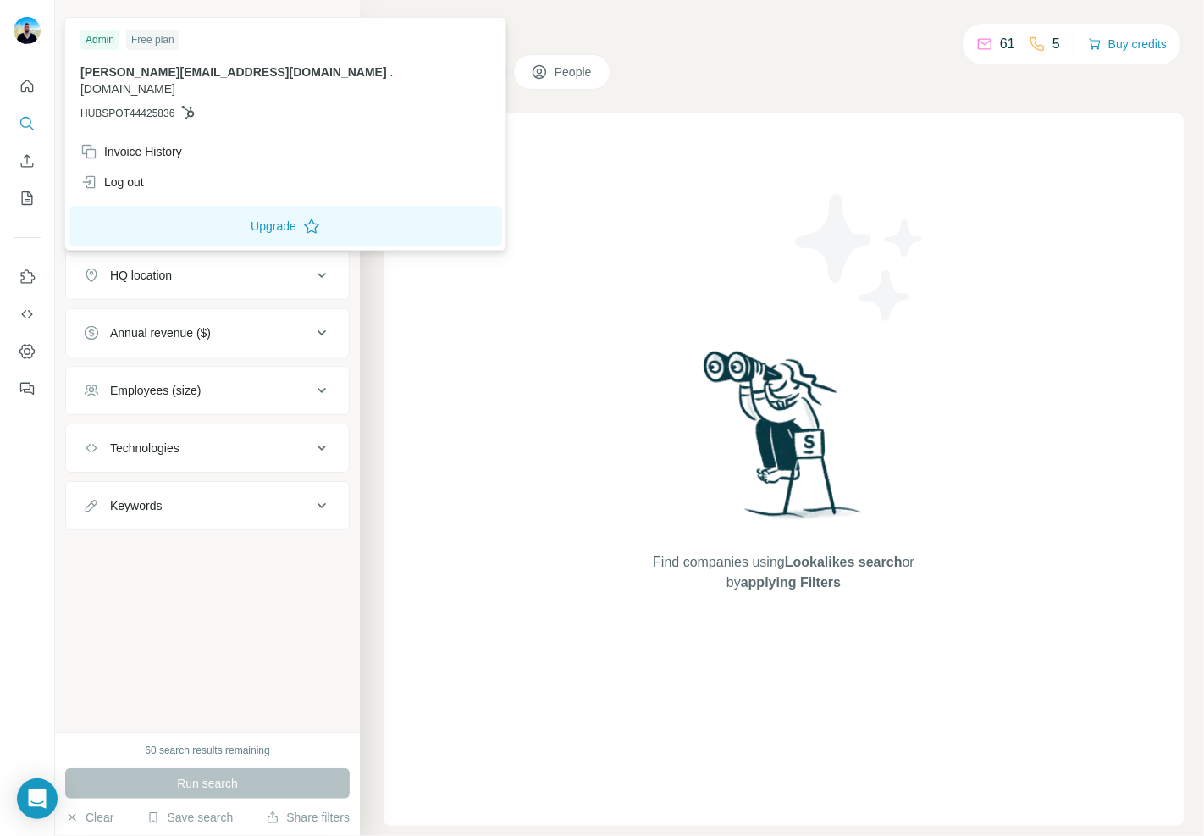
click at [28, 22] on img at bounding box center [27, 30] width 27 height 27
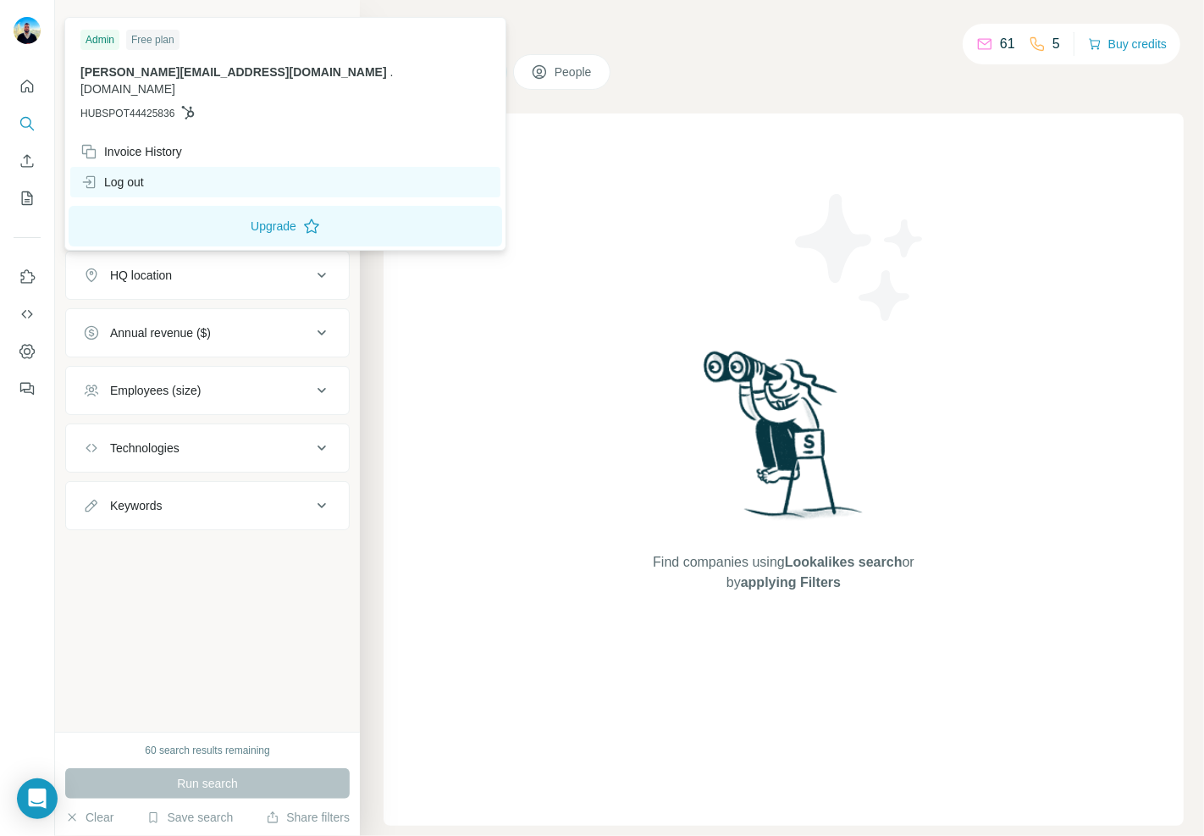
click at [136, 167] on div "Log out" at bounding box center [285, 182] width 430 height 30
click at [97, 174] on icon at bounding box center [88, 182] width 17 height 17
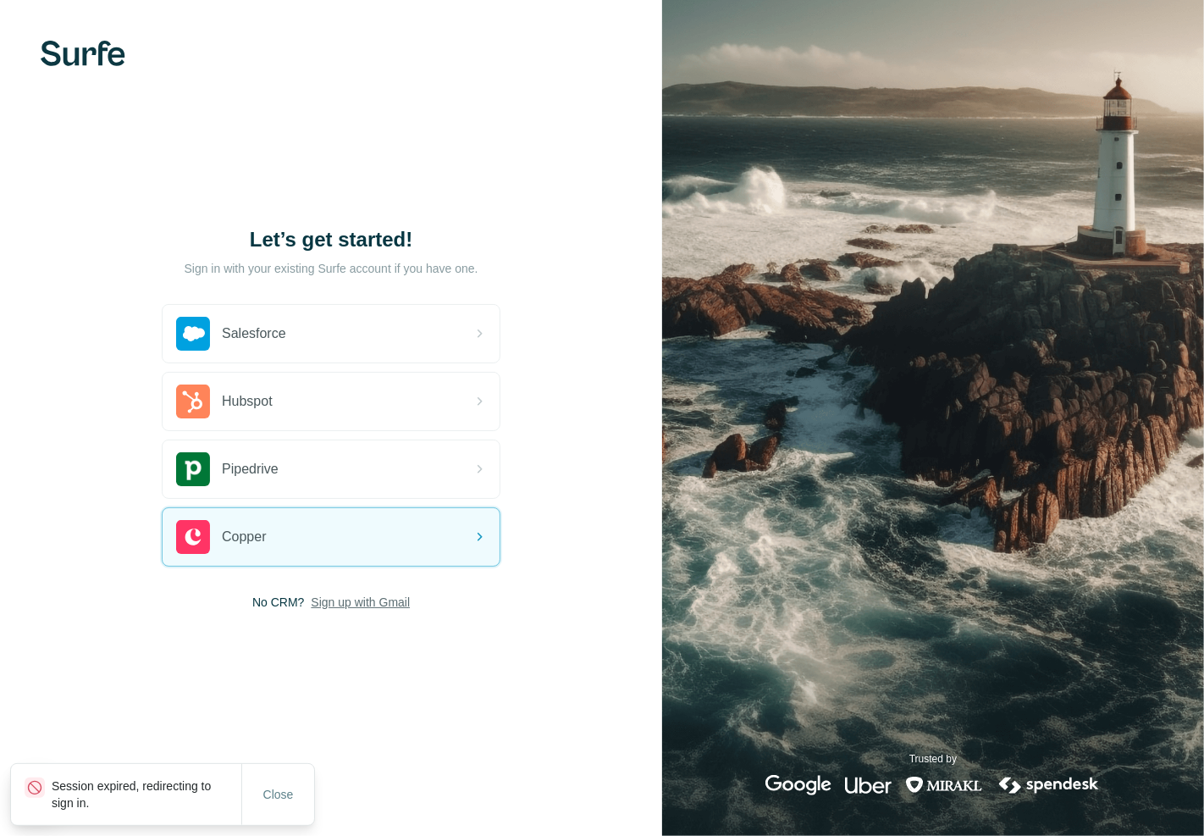
click at [376, 597] on span "Sign up with Gmail" at bounding box center [360, 602] width 99 height 17
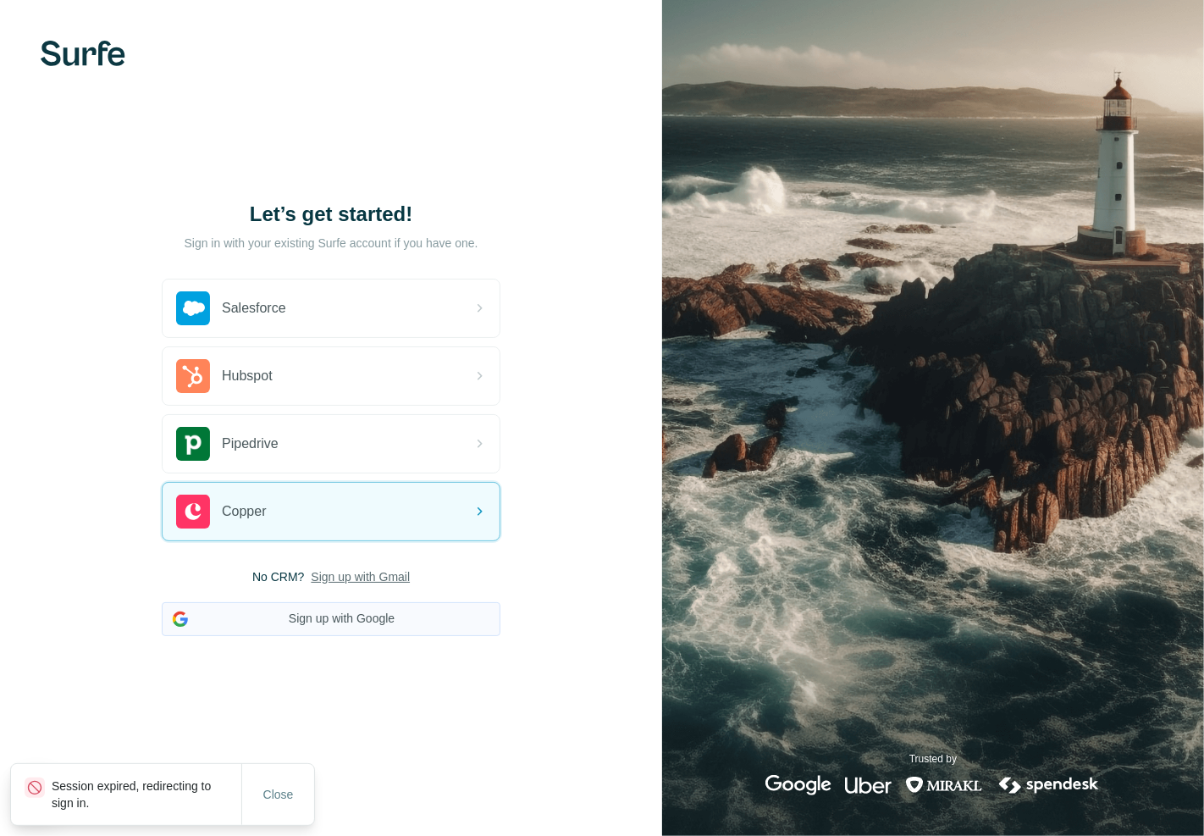
click at [378, 632] on button "Sign up with Google" at bounding box center [331, 619] width 339 height 34
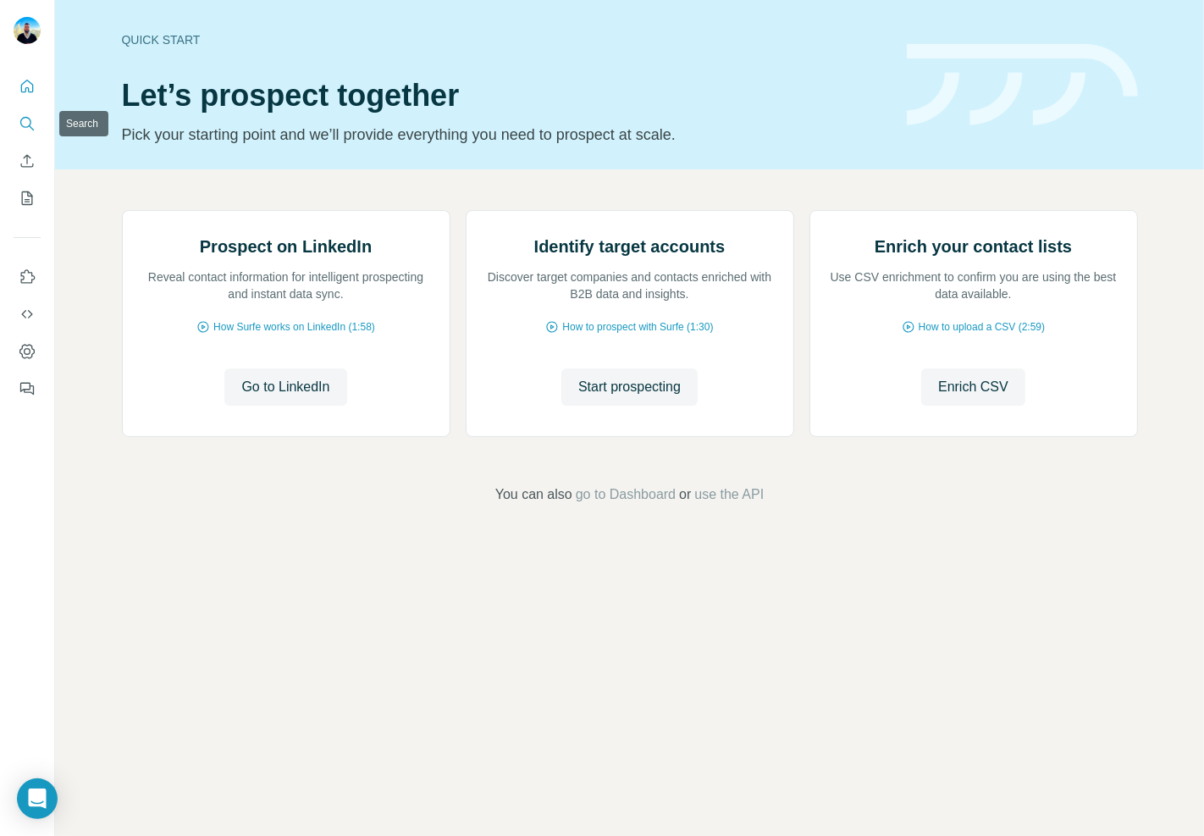
click at [32, 121] on icon "Search" at bounding box center [27, 123] width 17 height 17
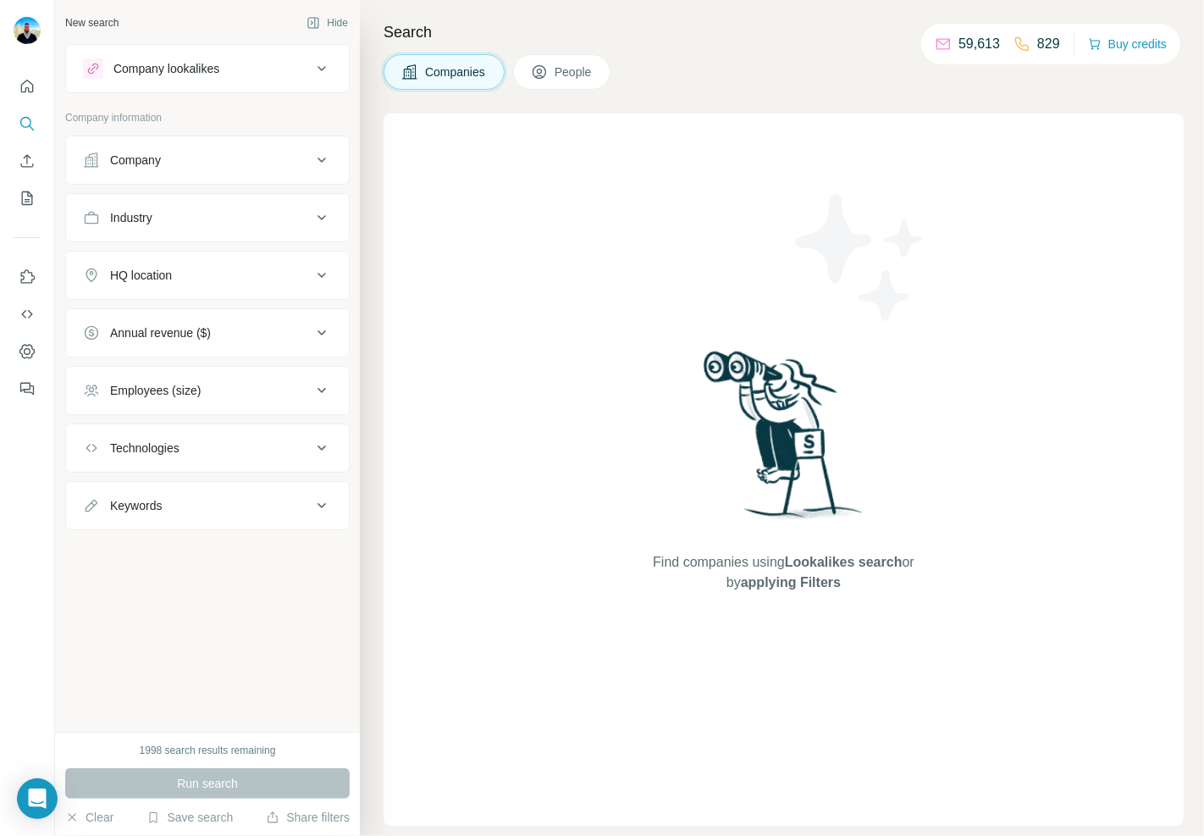
click at [223, 161] on div "Company" at bounding box center [197, 160] width 229 height 17
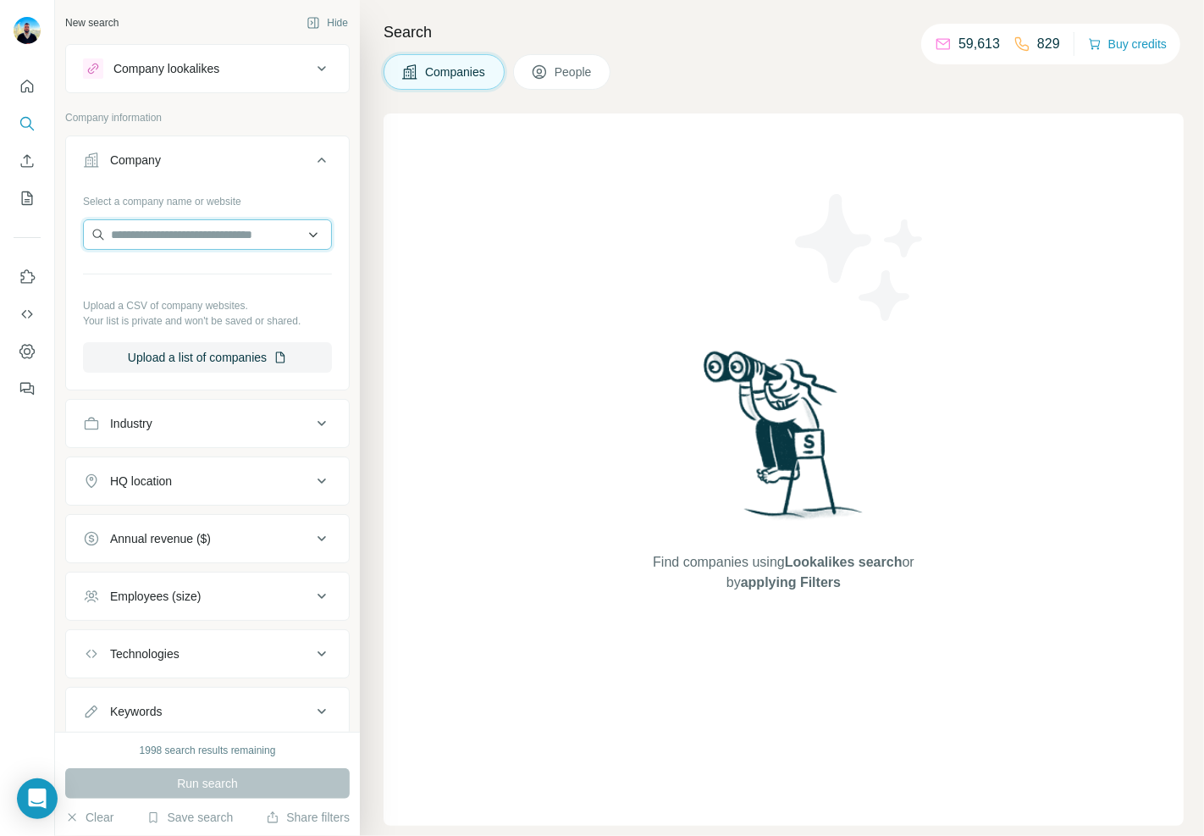
click at [217, 240] on input "text" at bounding box center [207, 234] width 249 height 30
paste input "**********"
type input "**********"
click at [442, 353] on div "Find companies using Lookalikes search or by applying Filters" at bounding box center [784, 469] width 800 height 712
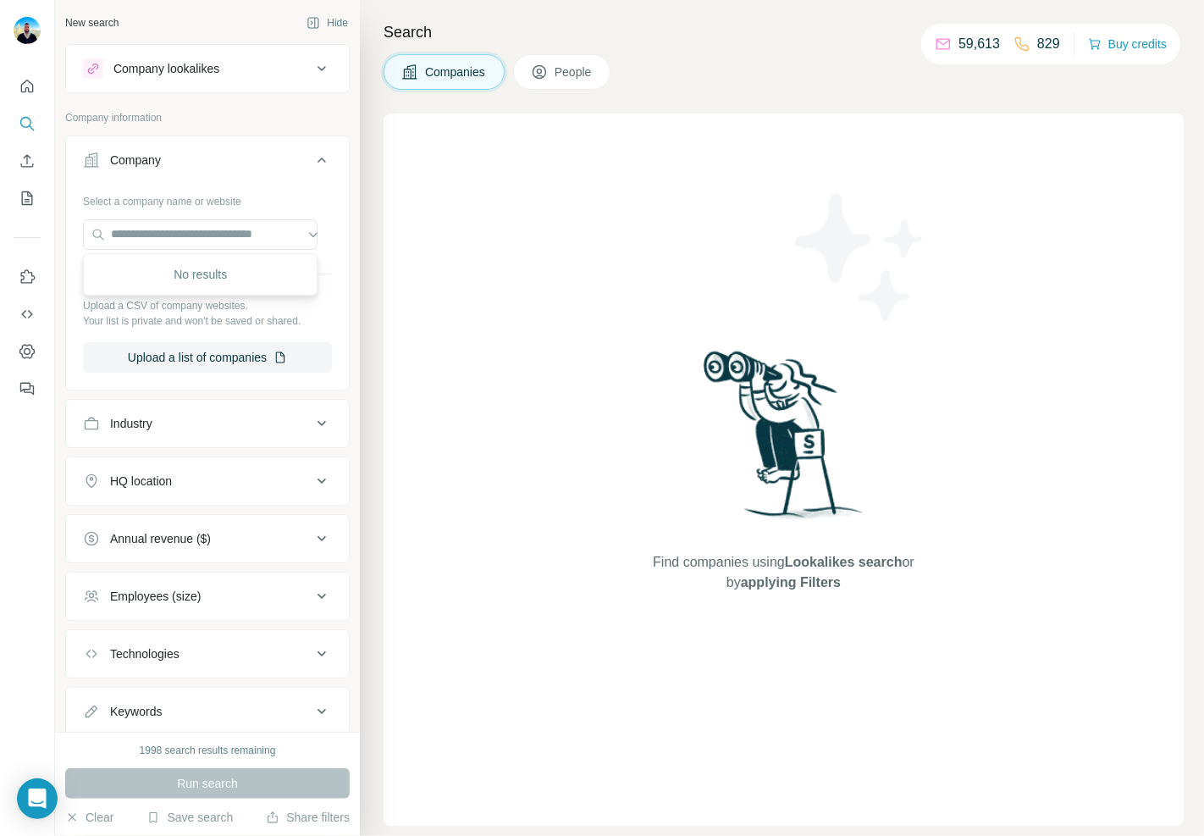
scroll to position [0, 0]
click at [188, 351] on button "Upload a list of companies" at bounding box center [207, 357] width 249 height 30
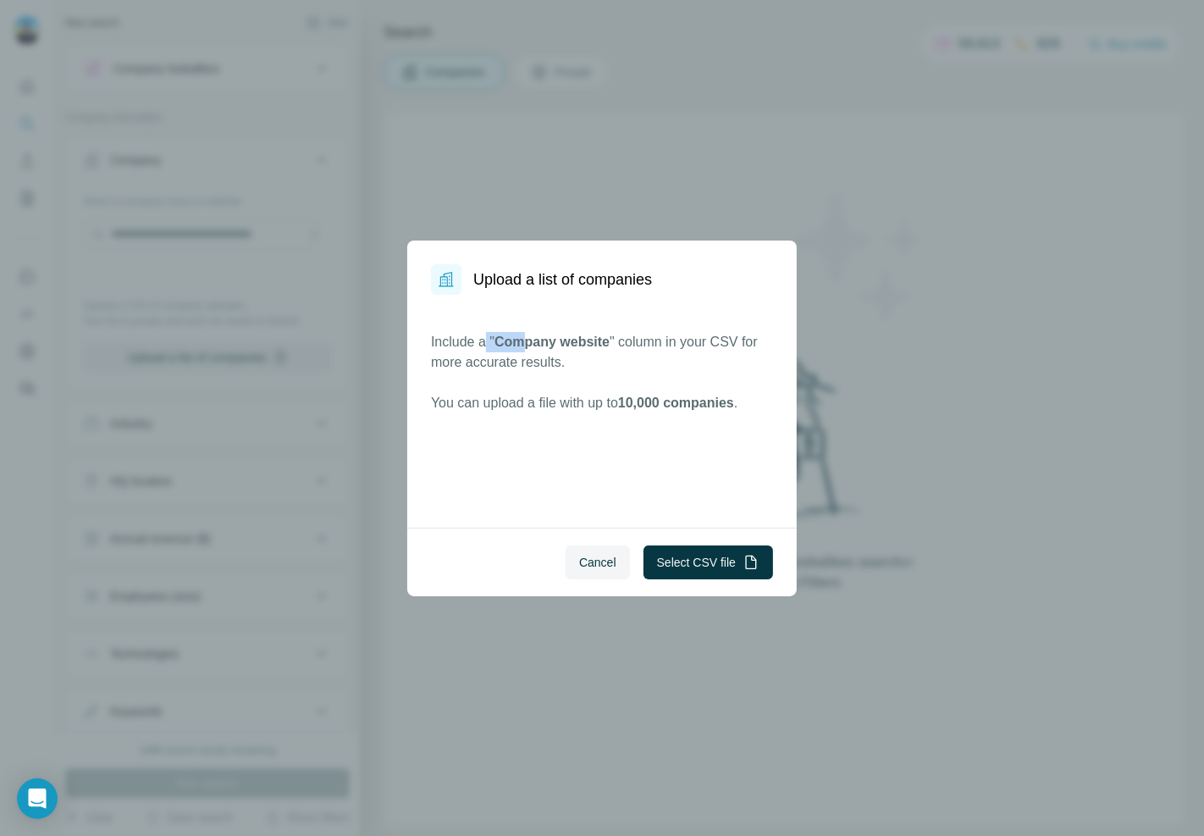
drag, startPoint x: 489, startPoint y: 334, endPoint x: 667, endPoint y: 342, distance: 178.0
click at [633, 345] on p "Include a " Company website " column in your CSV for more accurate results." at bounding box center [602, 352] width 342 height 41
drag, startPoint x: 776, startPoint y: 392, endPoint x: 584, endPoint y: 401, distance: 191.6
click at [586, 404] on div "Include a " Company website " column in your CSV for more accurate results. You…" at bounding box center [602, 411] width 390 height 233
click at [593, 561] on span "Cancel" at bounding box center [597, 562] width 37 height 17
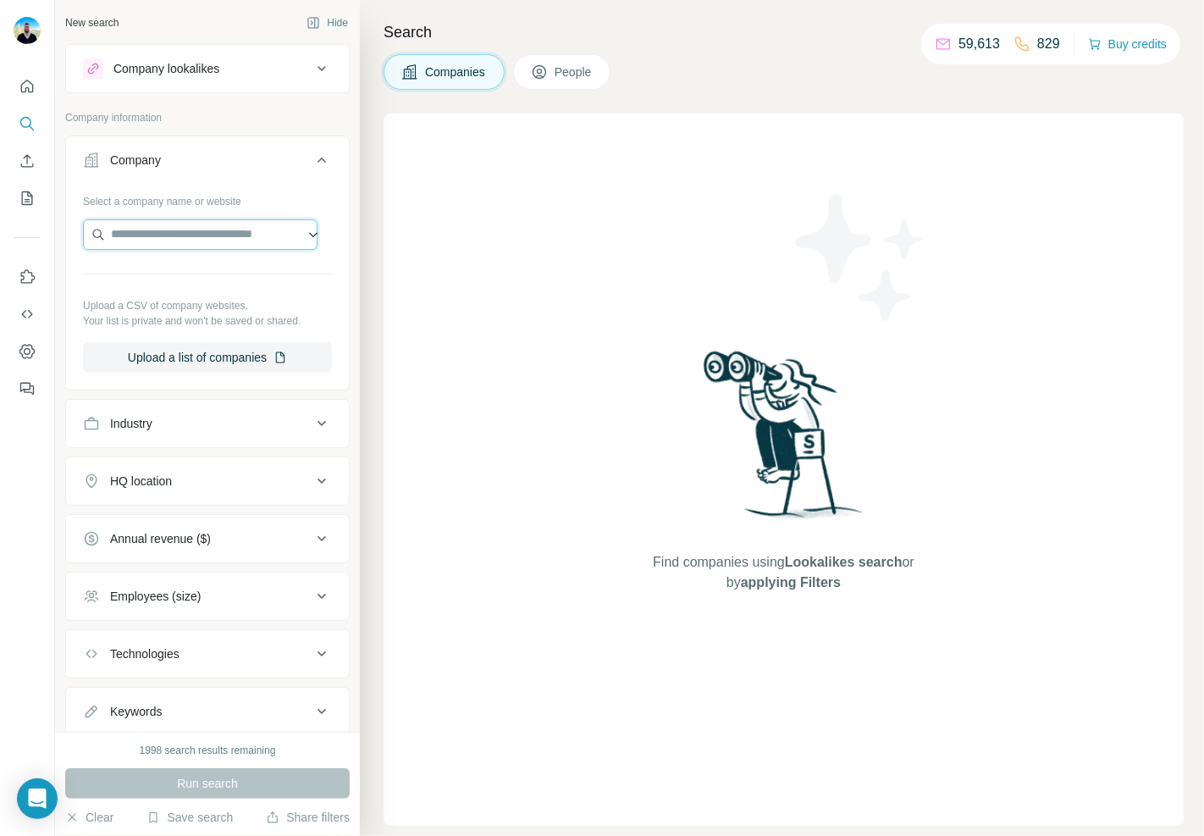
click at [224, 246] on input "text" at bounding box center [200, 234] width 235 height 30
click at [252, 213] on div "Select a company name or website Upload a CSV of company websites. Your list is…" at bounding box center [207, 279] width 249 height 185
click at [188, 226] on input "text" at bounding box center [200, 234] width 235 height 30
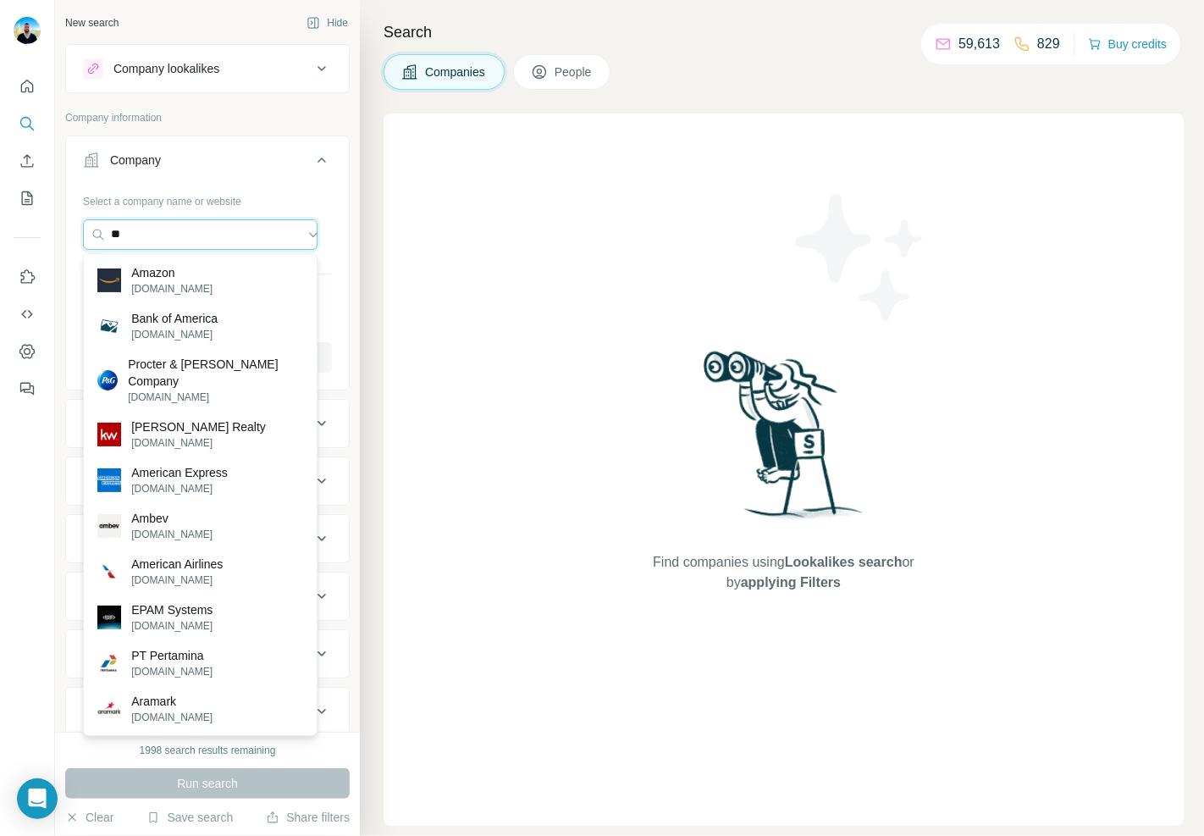
type input "***"
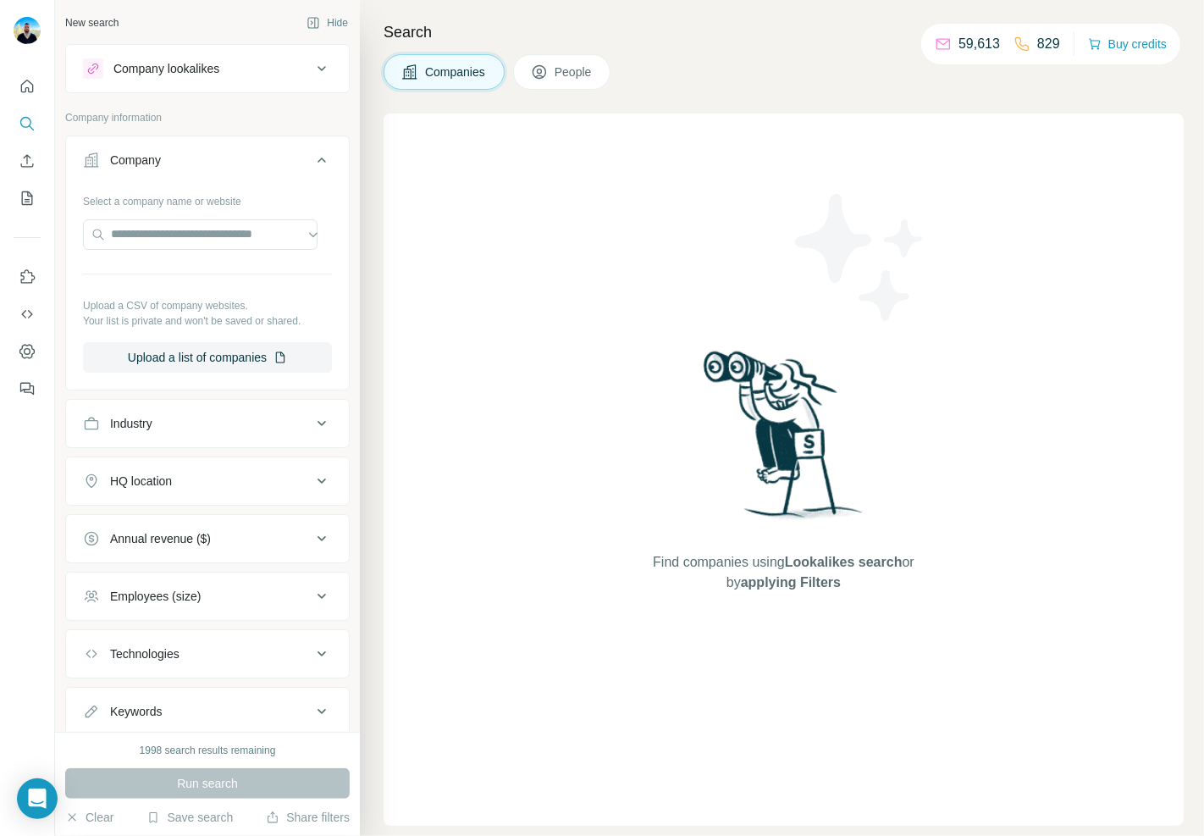
drag, startPoint x: 645, startPoint y: 537, endPoint x: 425, endPoint y: 555, distance: 220.9
click at [644, 536] on div "Find companies using Lookalikes search or by applying Filters" at bounding box center [784, 469] width 305 height 712
